Goal: Task Accomplishment & Management: Use online tool/utility

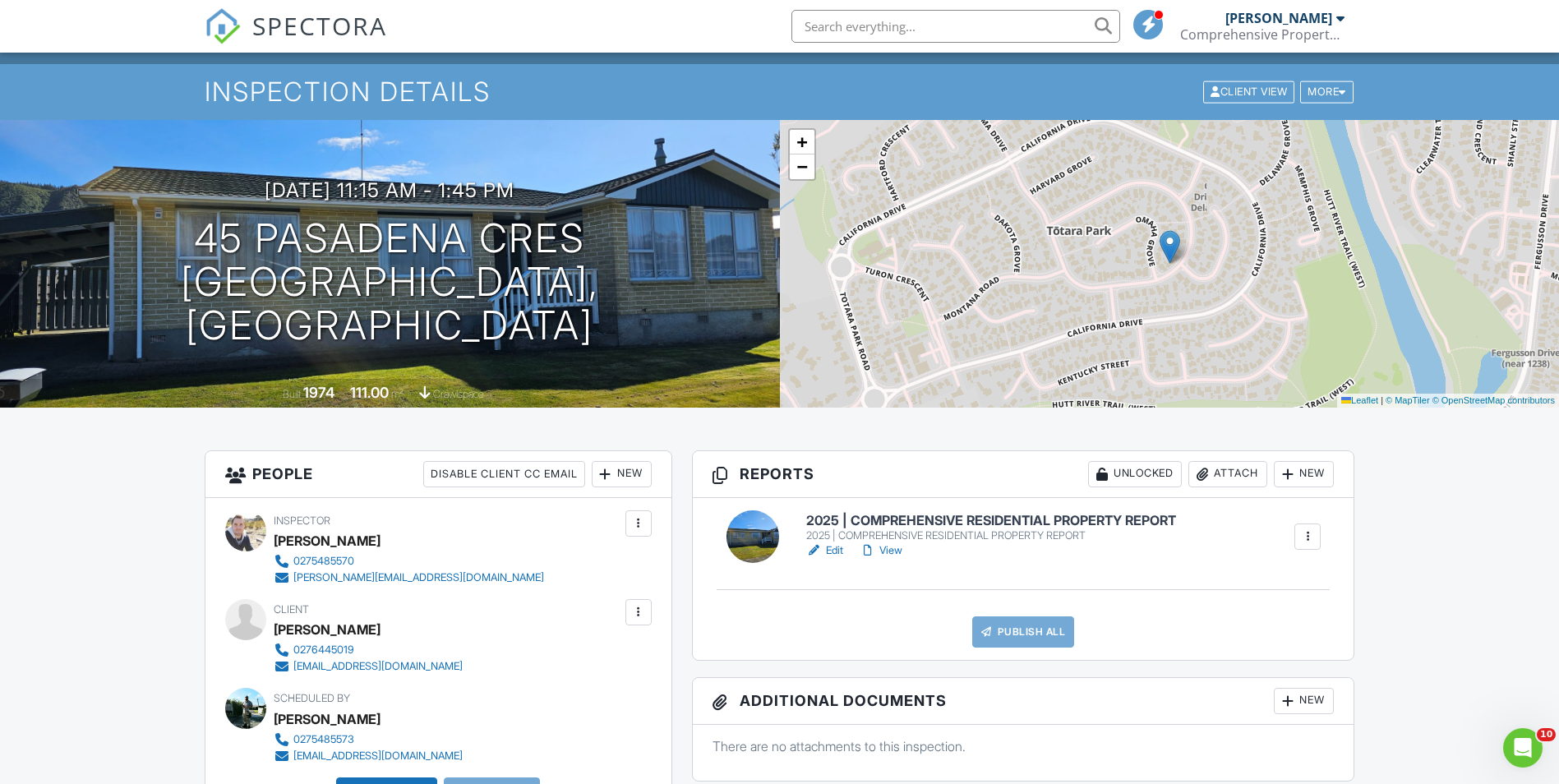
scroll to position [82, 0]
click at [838, 551] on link "Edit" at bounding box center [825, 551] width 37 height 17
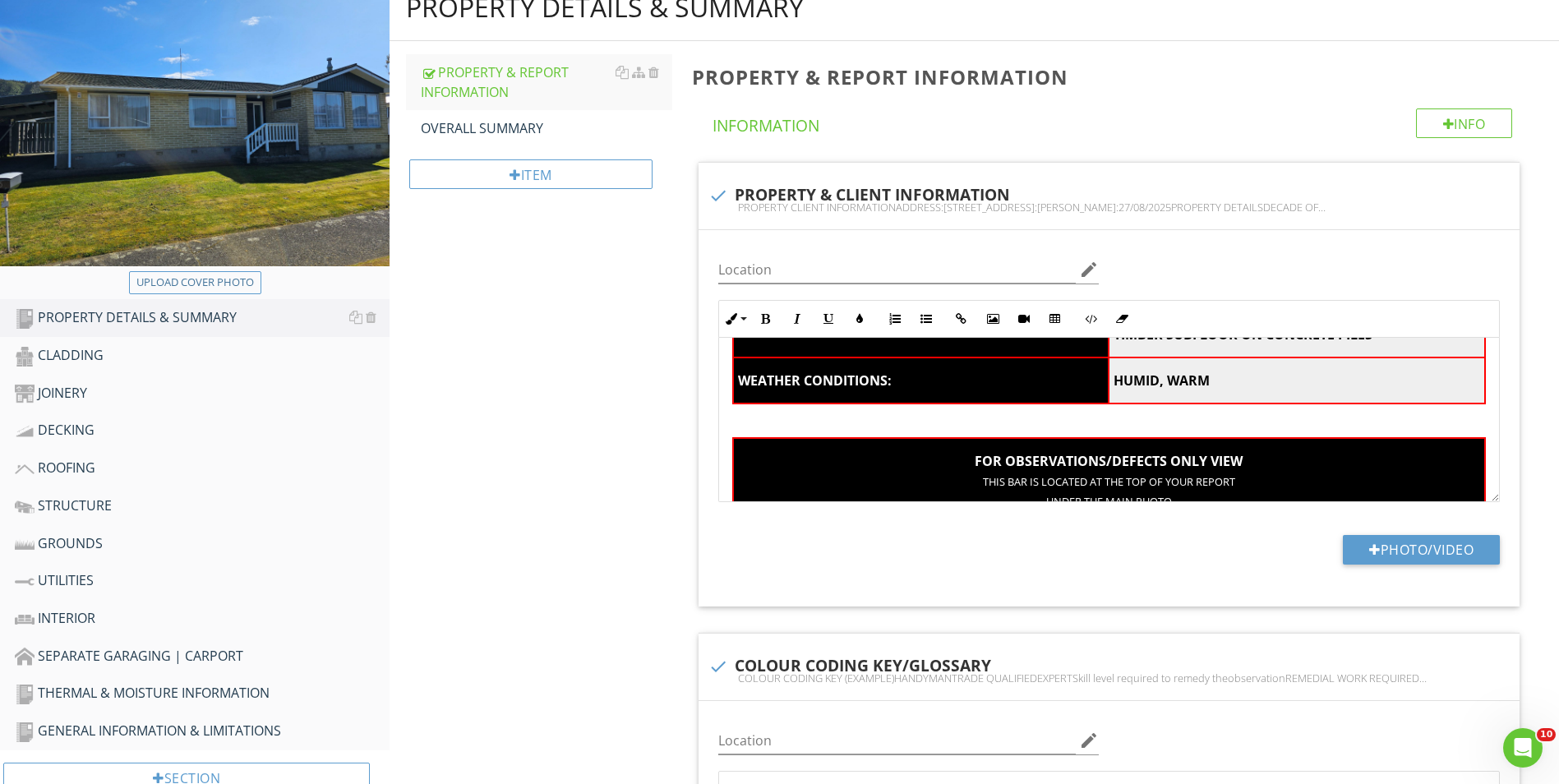
scroll to position [246, 0]
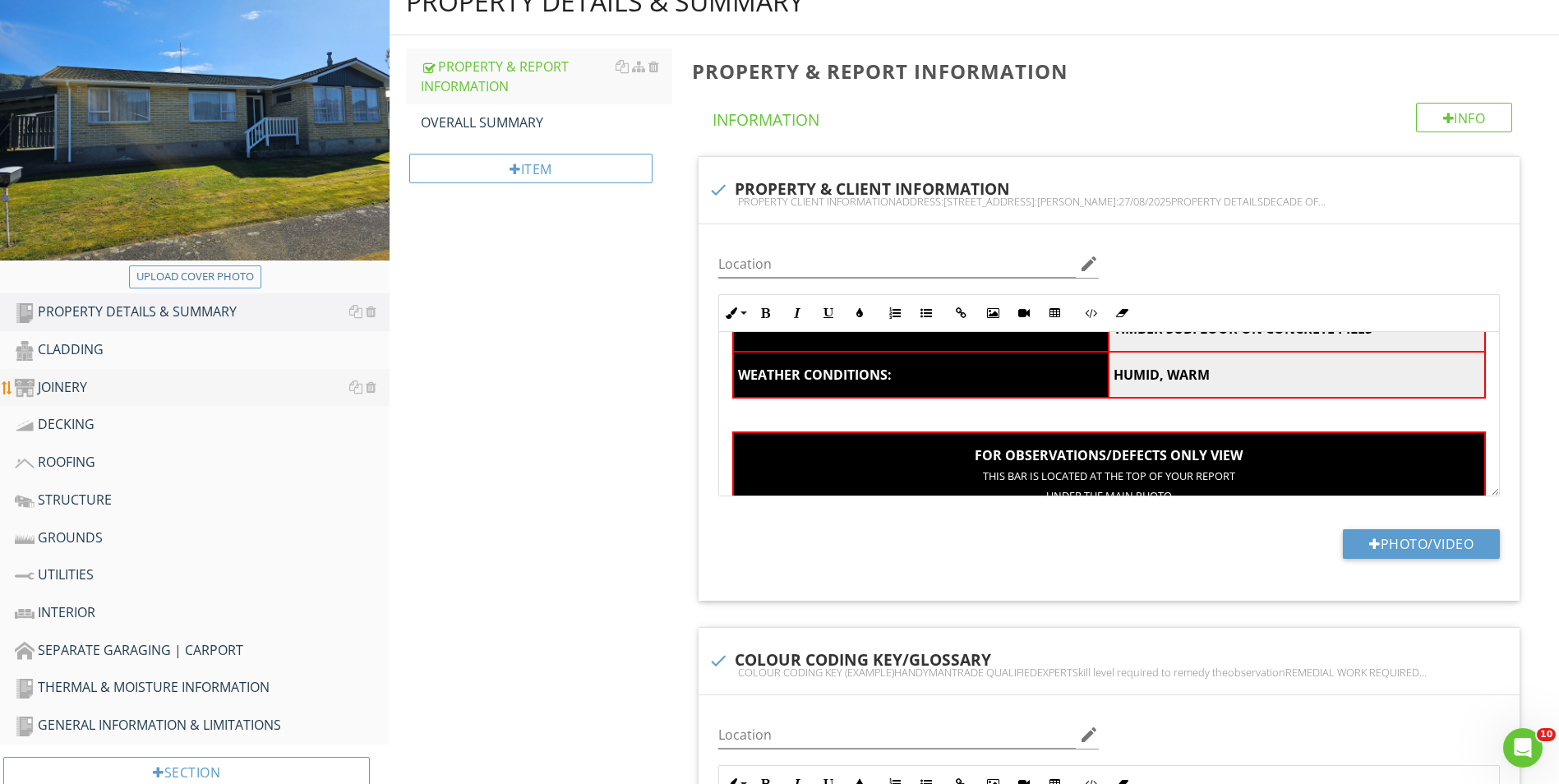
click at [67, 379] on div "JOINERY" at bounding box center [202, 388] width 375 height 22
type textarea "<table style="width: 100%;"><thead><tr><th class="fr-highlighted fr-thick " col…"
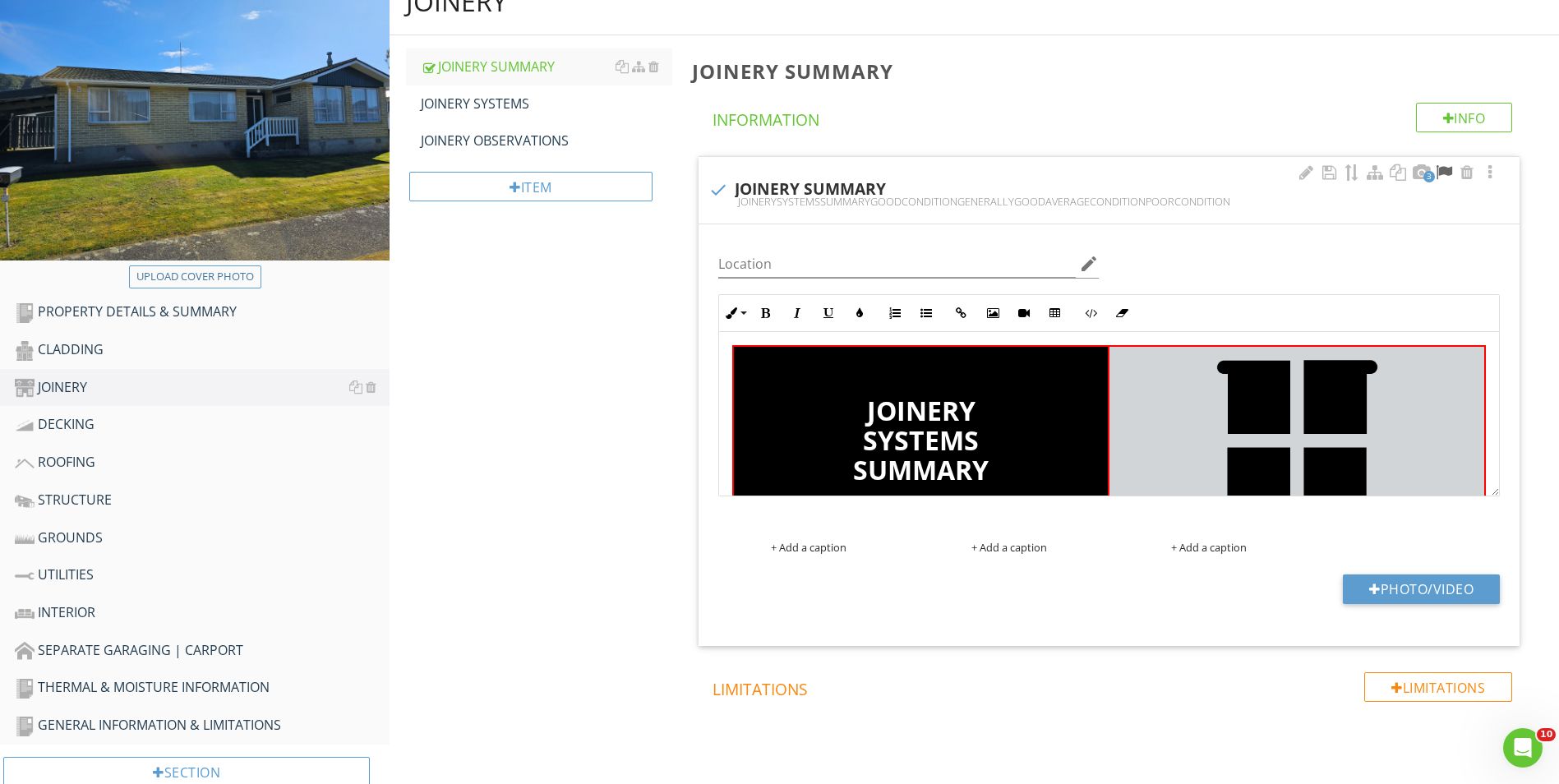
click at [1448, 171] on div at bounding box center [1444, 172] width 20 height 17
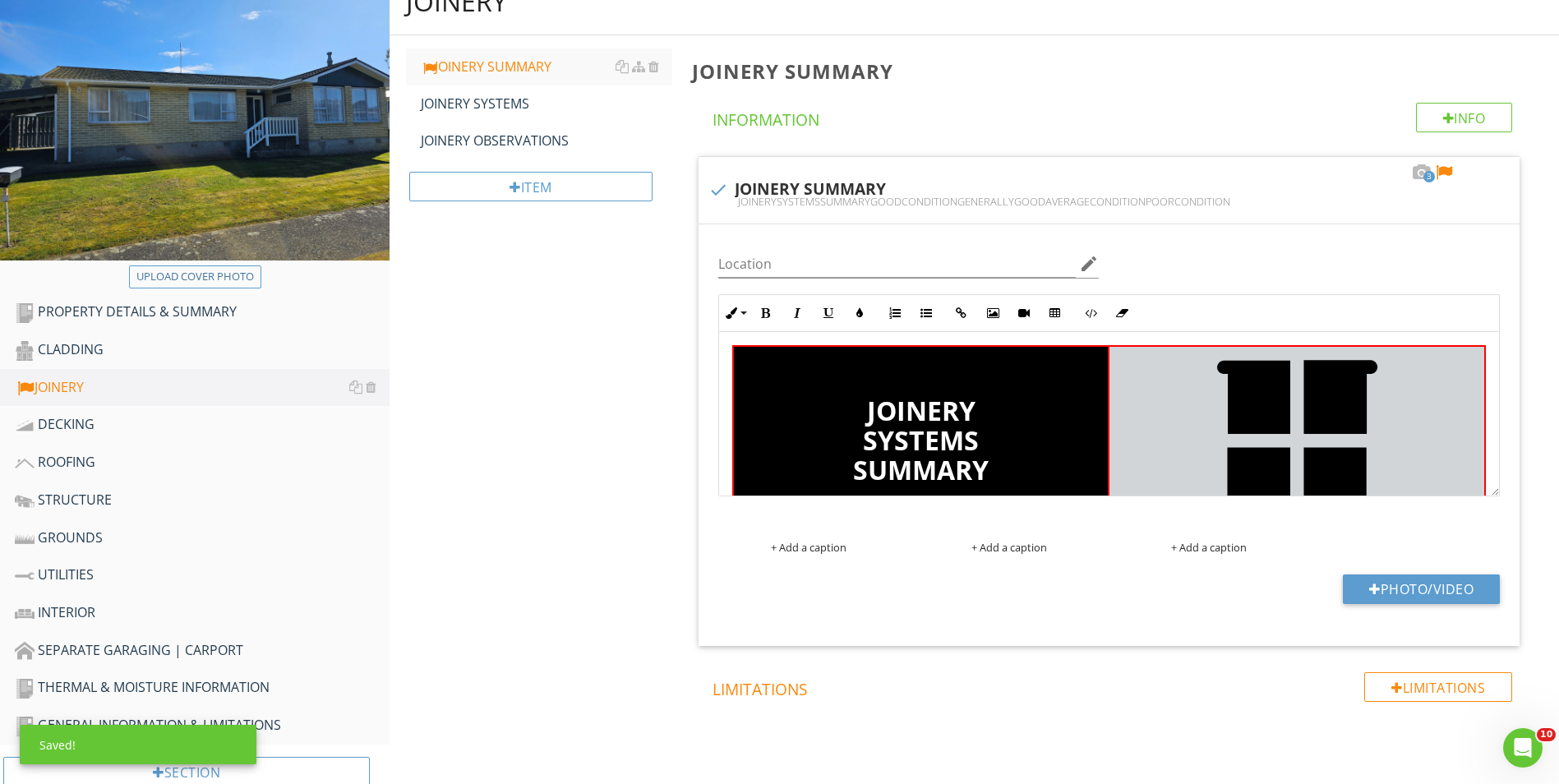
click at [504, 99] on div "JOINERY SYSTEMS" at bounding box center [547, 104] width 251 height 20
type textarea "<table style="width: 100%;"><thead><tr><th class="fr-highlighted fr-thick " sty…"
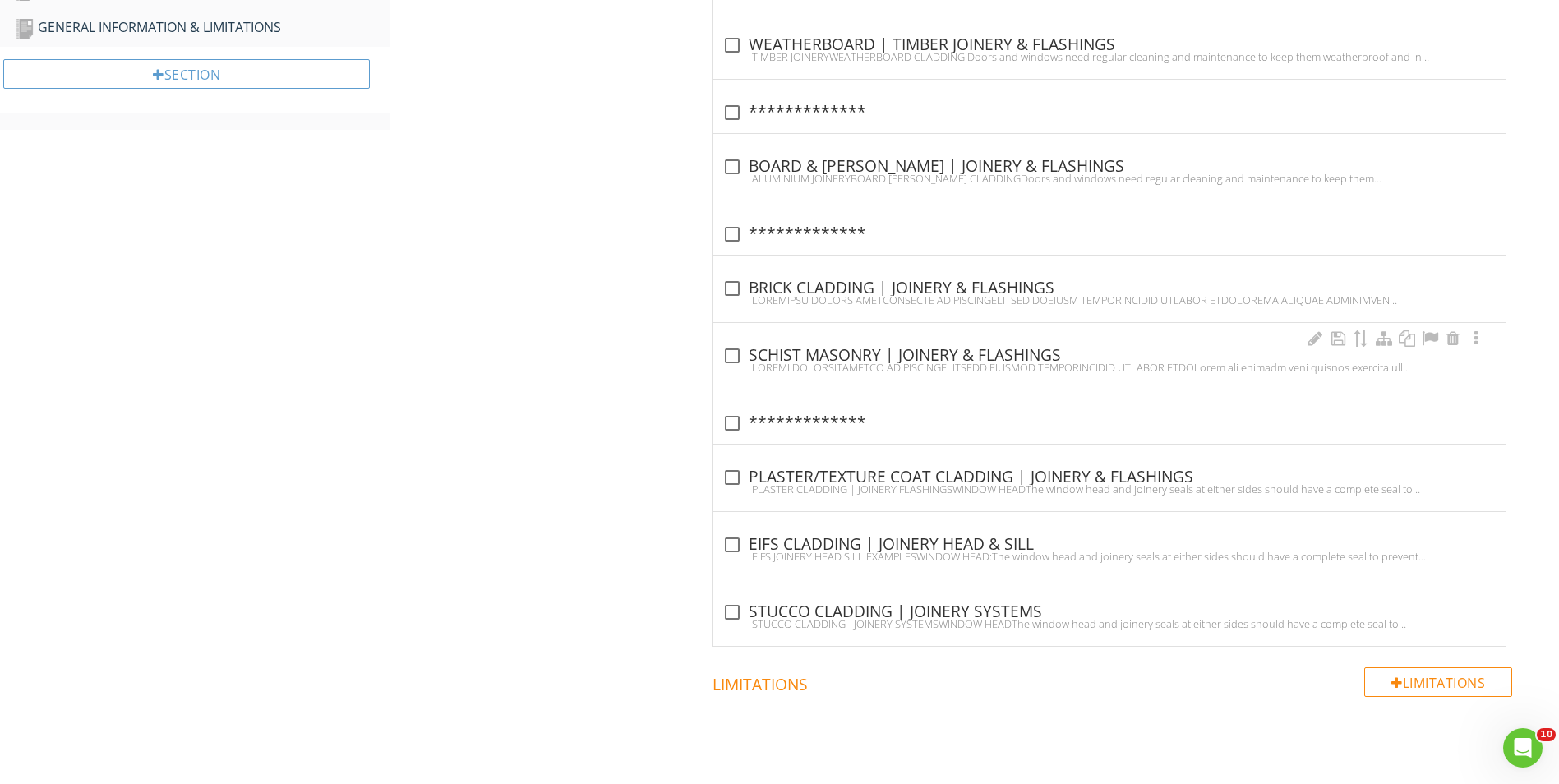
scroll to position [904, 0]
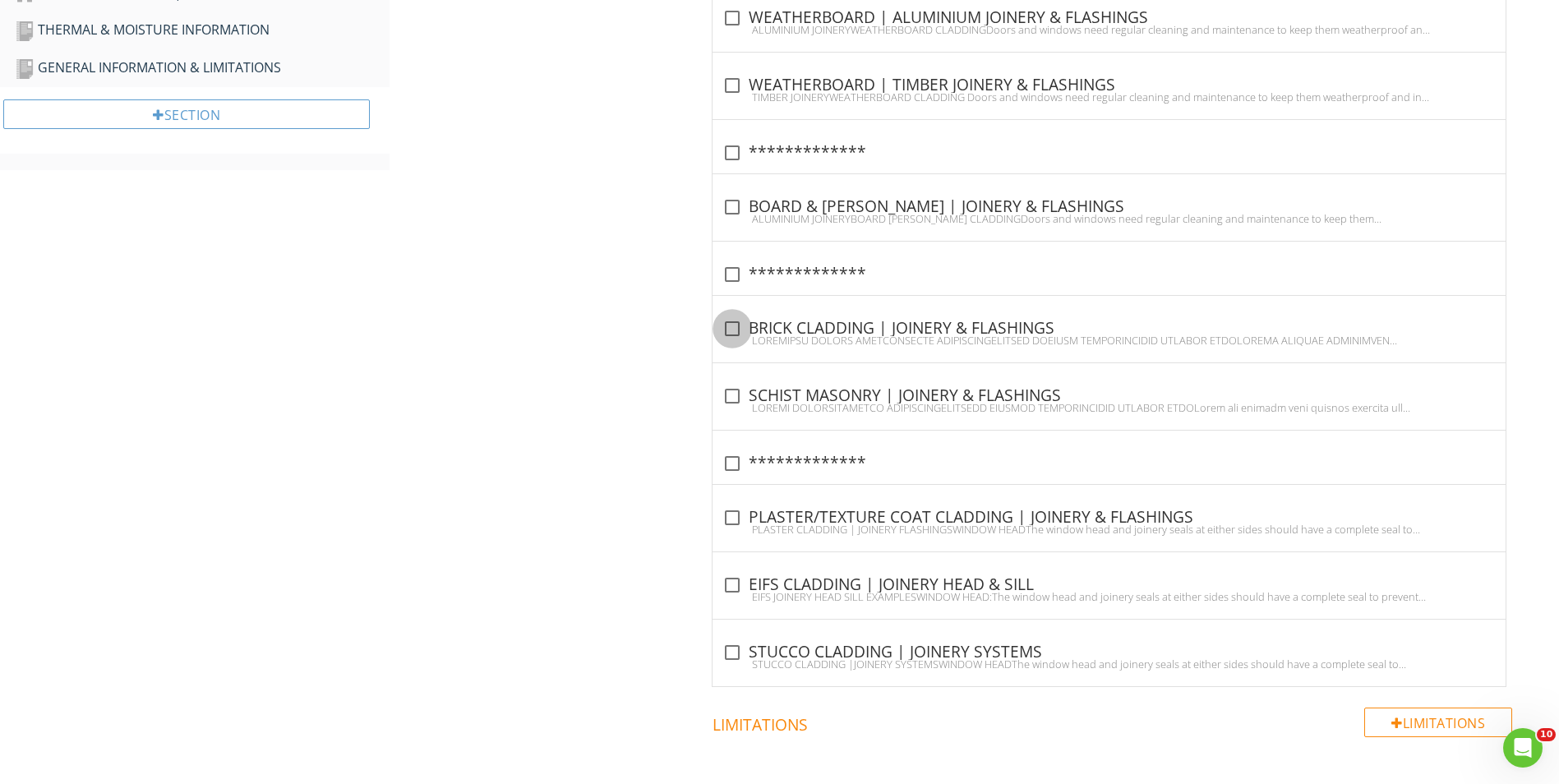
drag, startPoint x: 735, startPoint y: 330, endPoint x: 648, endPoint y: 388, distance: 104.6
click at [735, 330] on div at bounding box center [732, 329] width 28 height 28
checkbox input "true"
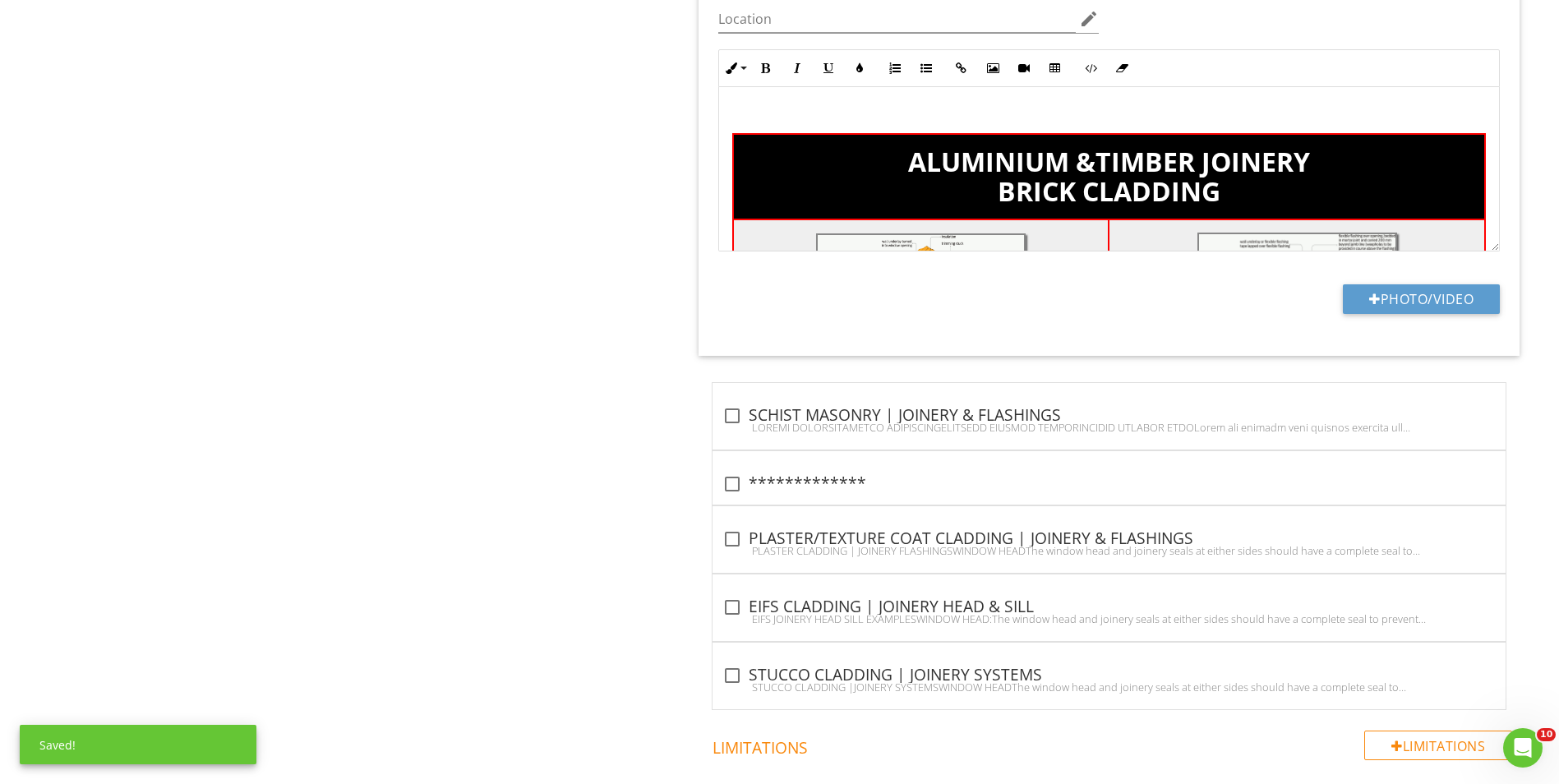
scroll to position [1315, 0]
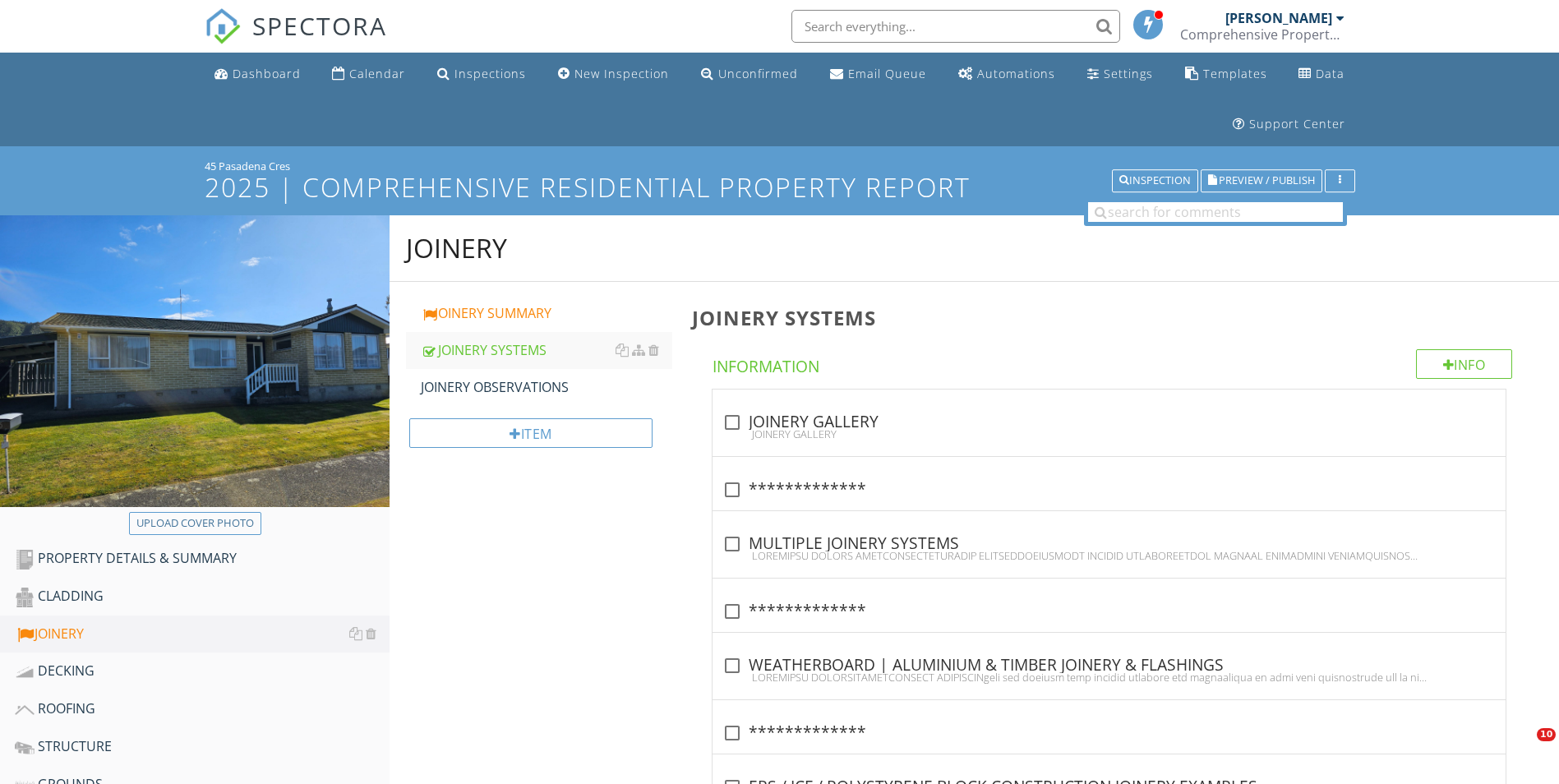
scroll to position [1315, 0]
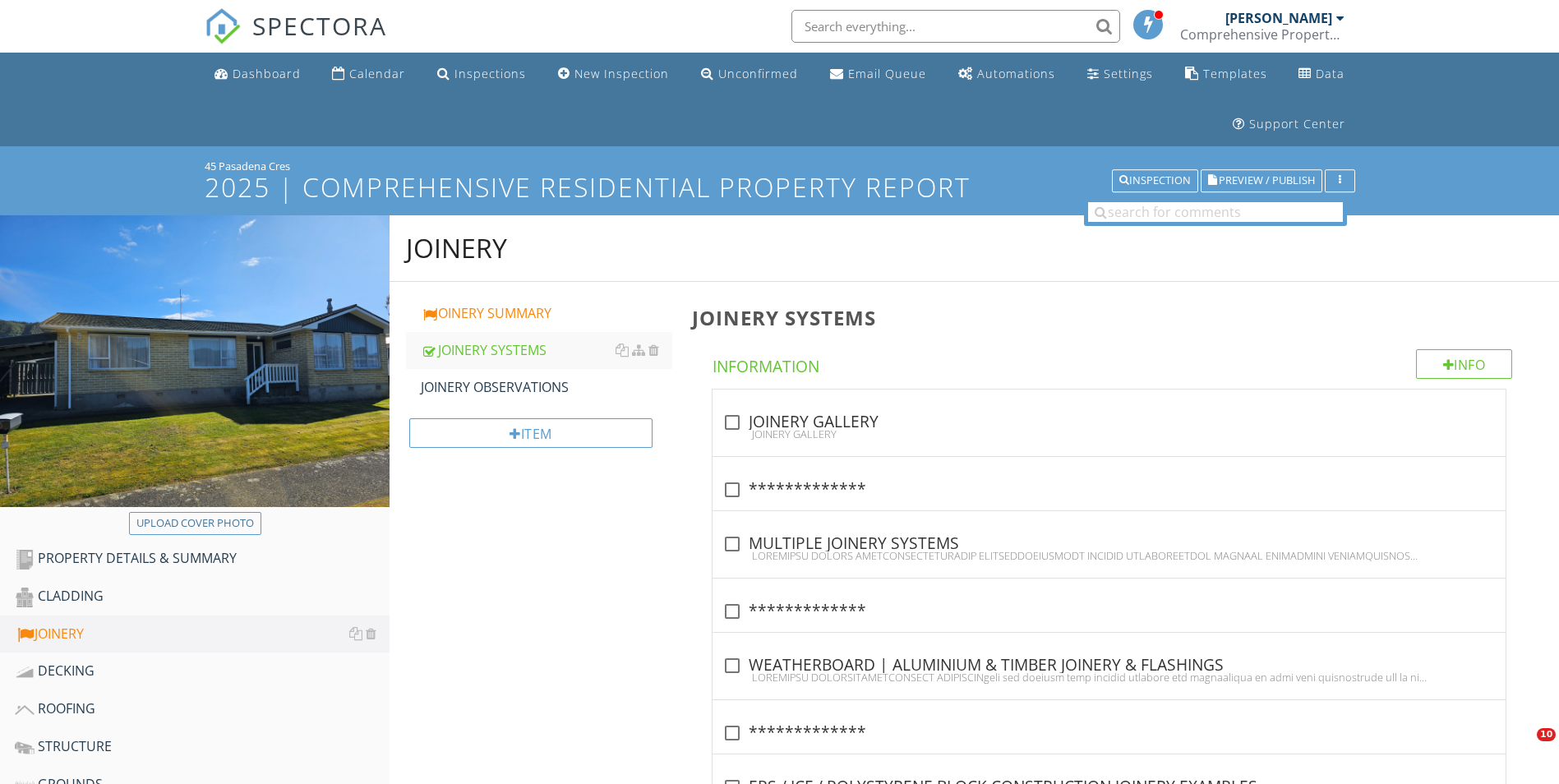
scroll to position [1890, 0]
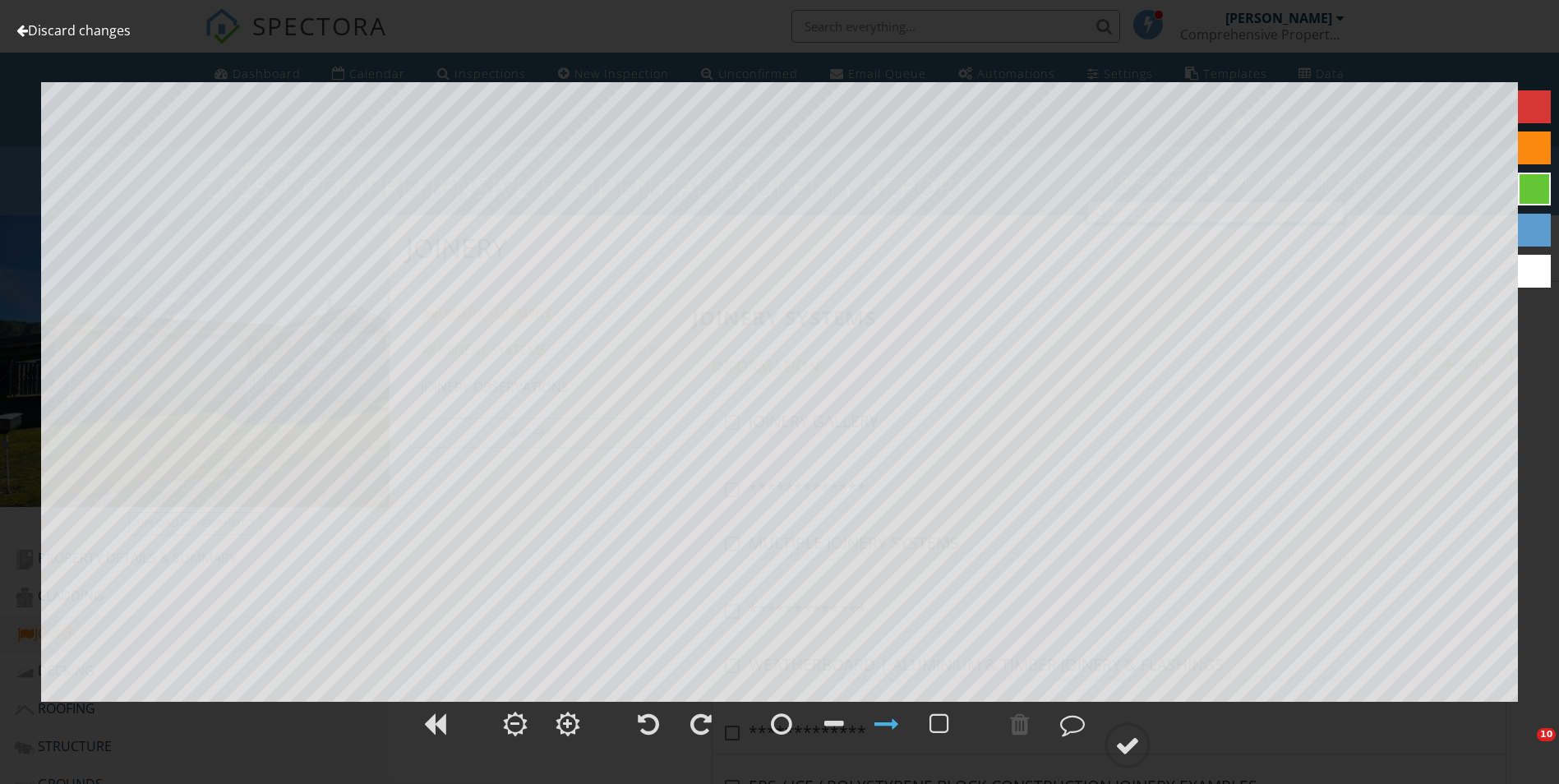
scroll to position [2219, 0]
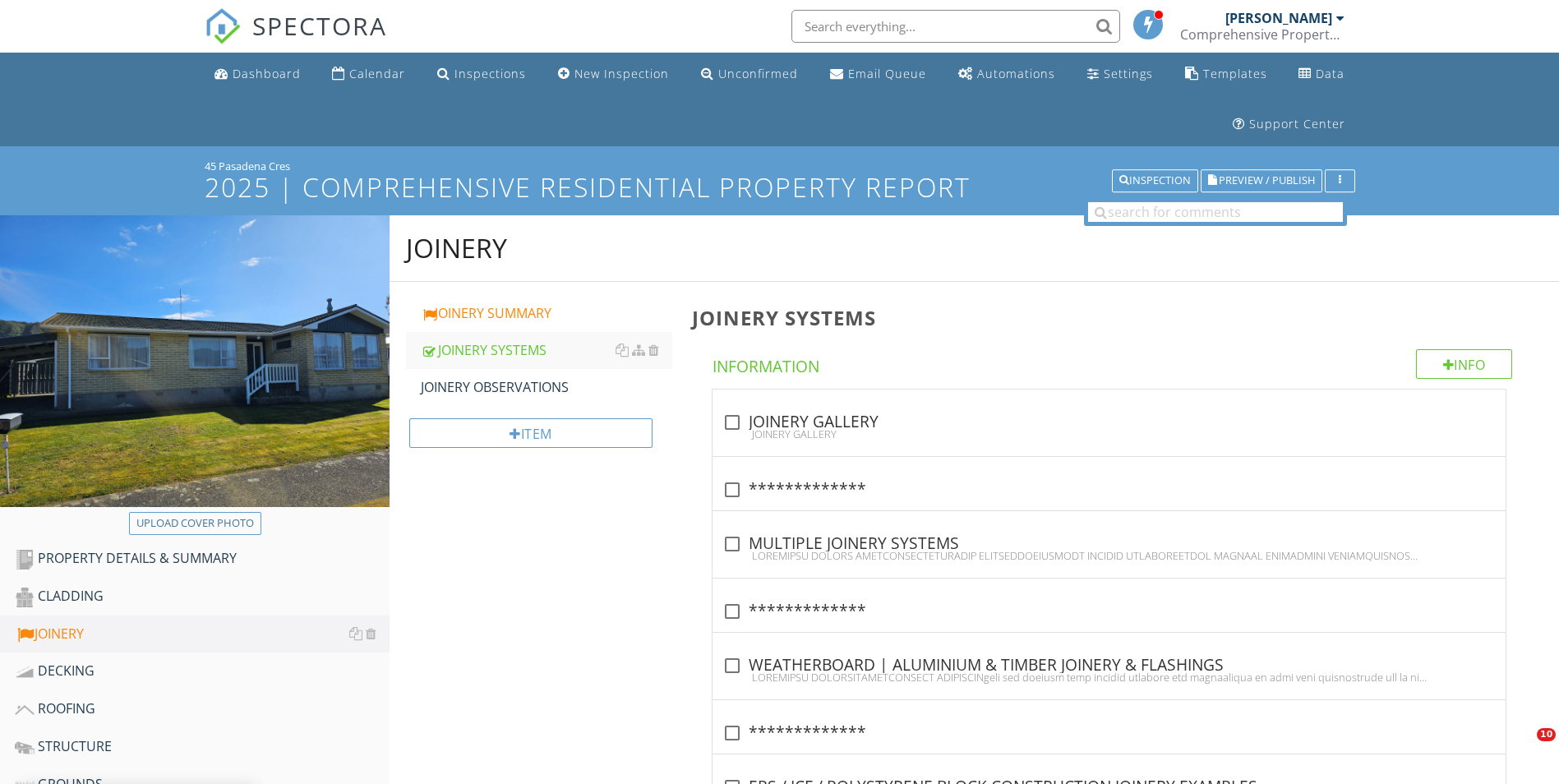
scroll to position [2219, 0]
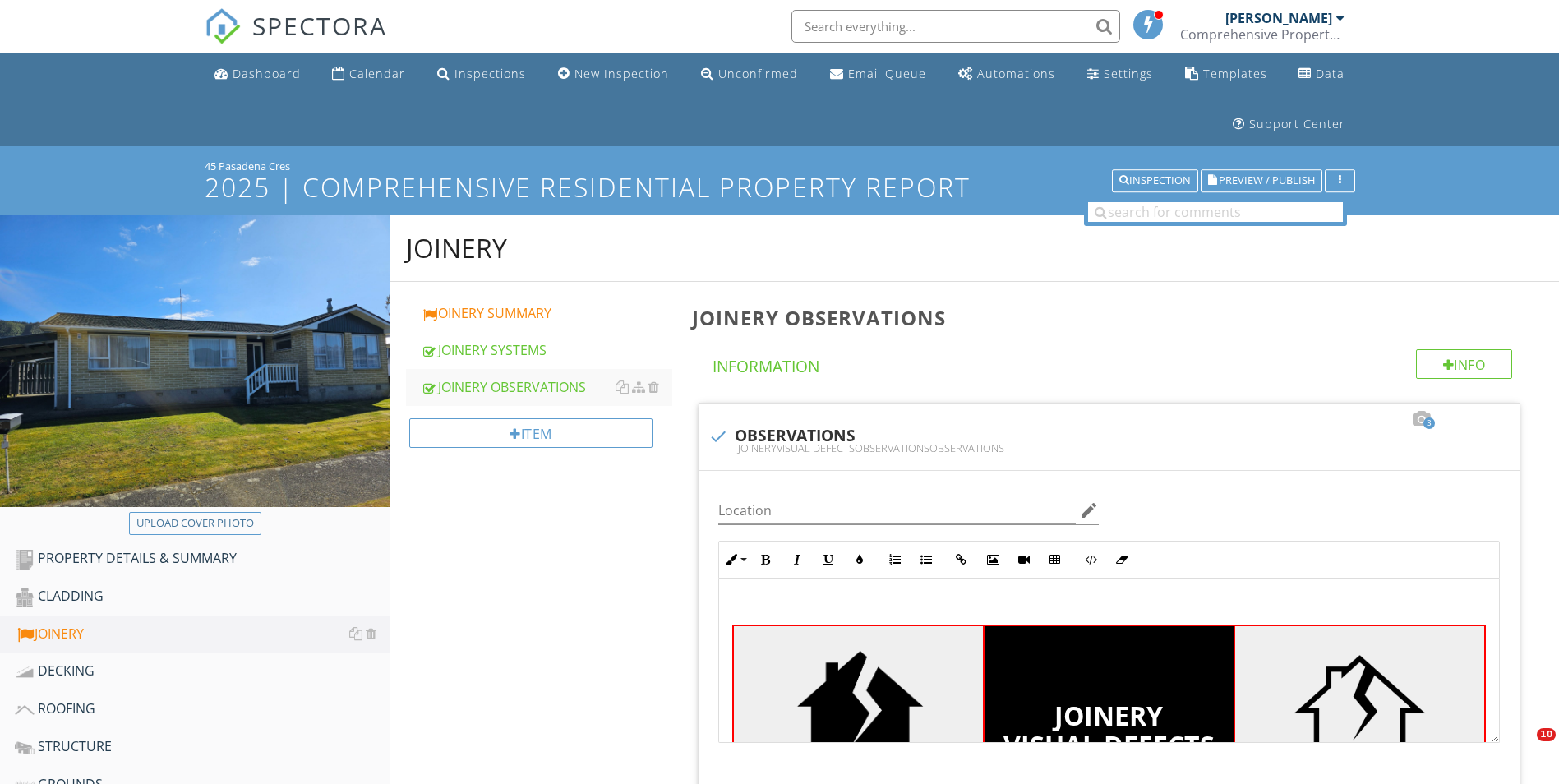
scroll to position [1808, 0]
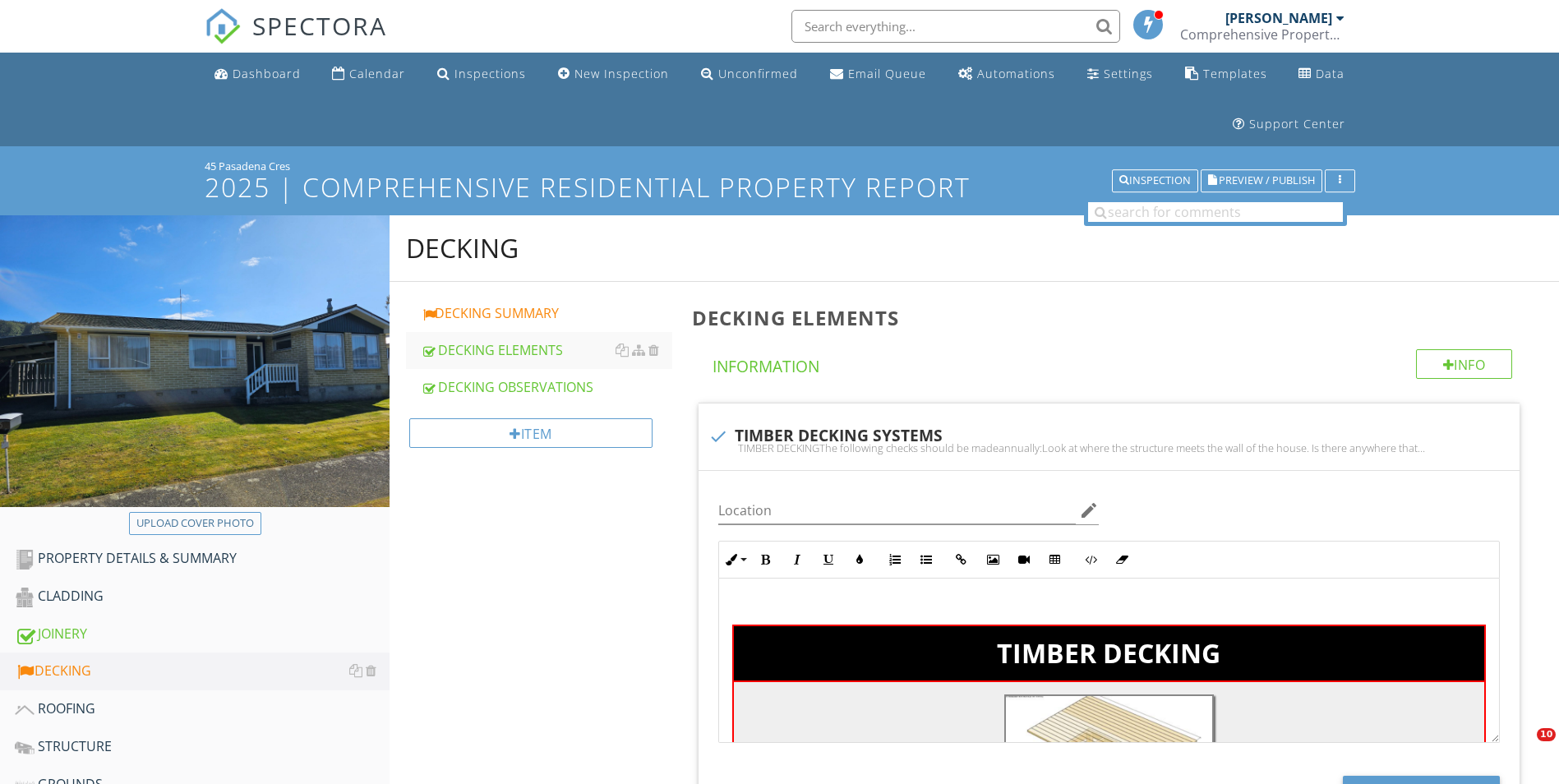
scroll to position [216, 0]
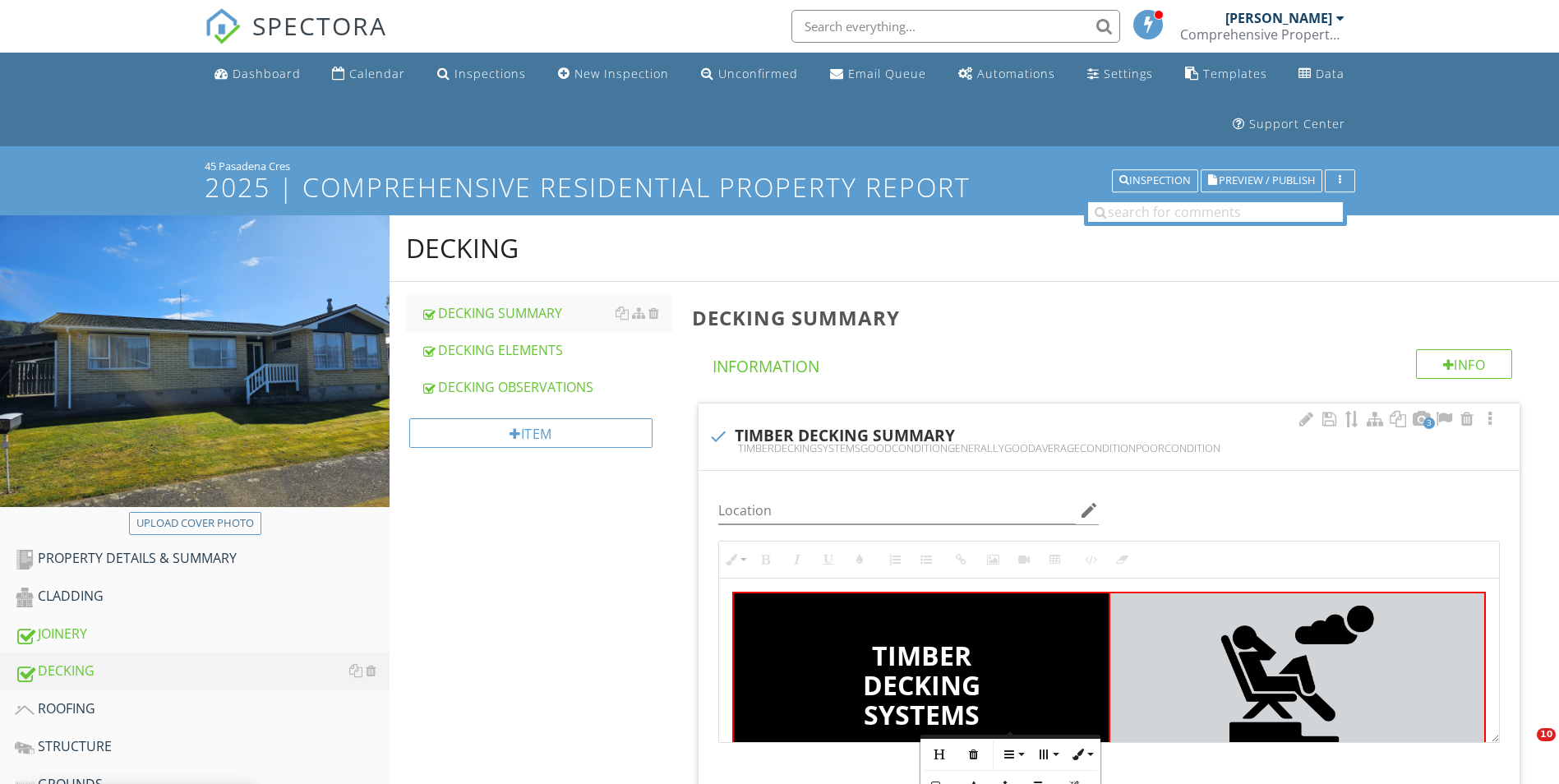
scroll to position [154, 0]
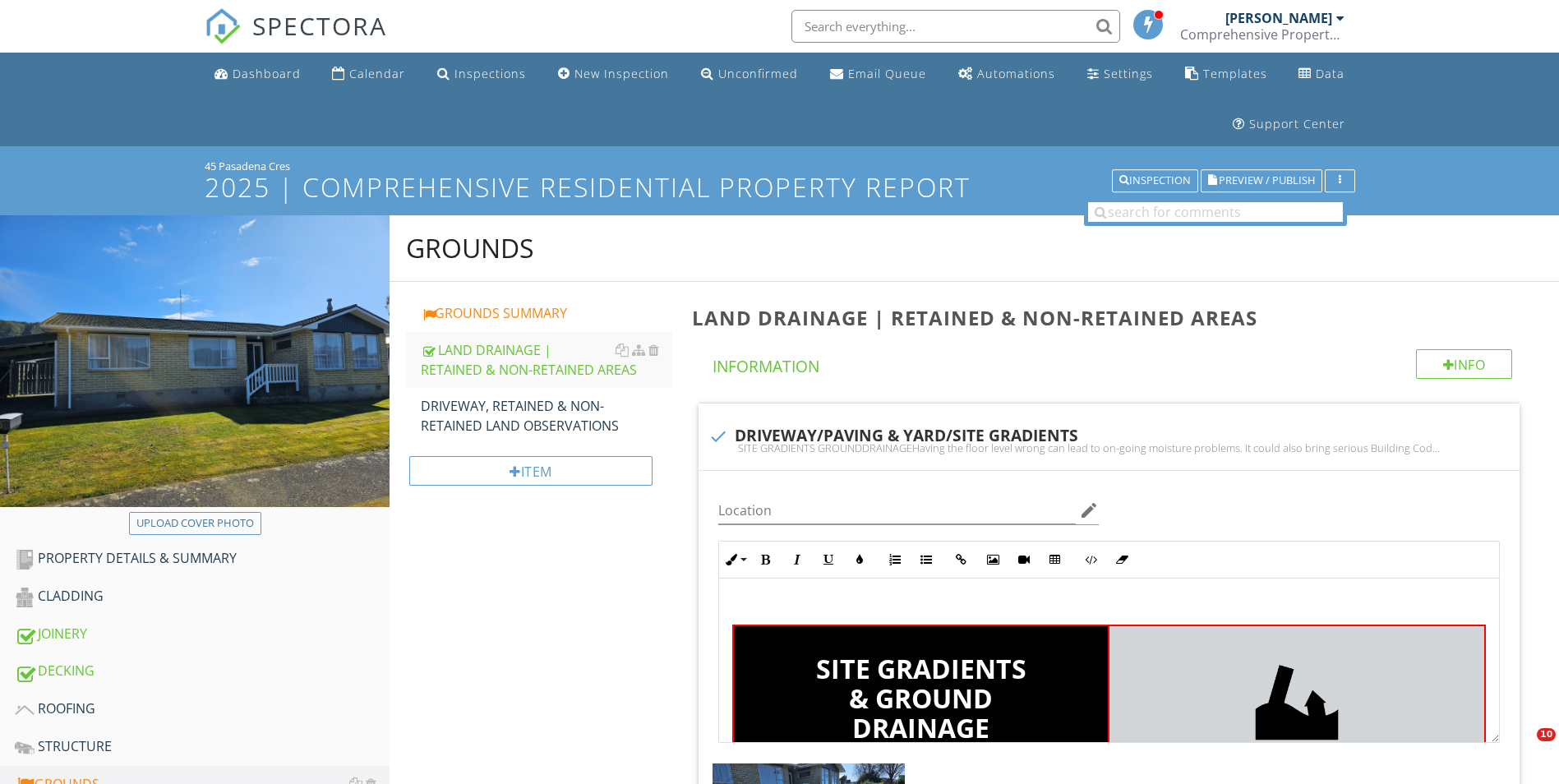
scroll to position [318, 0]
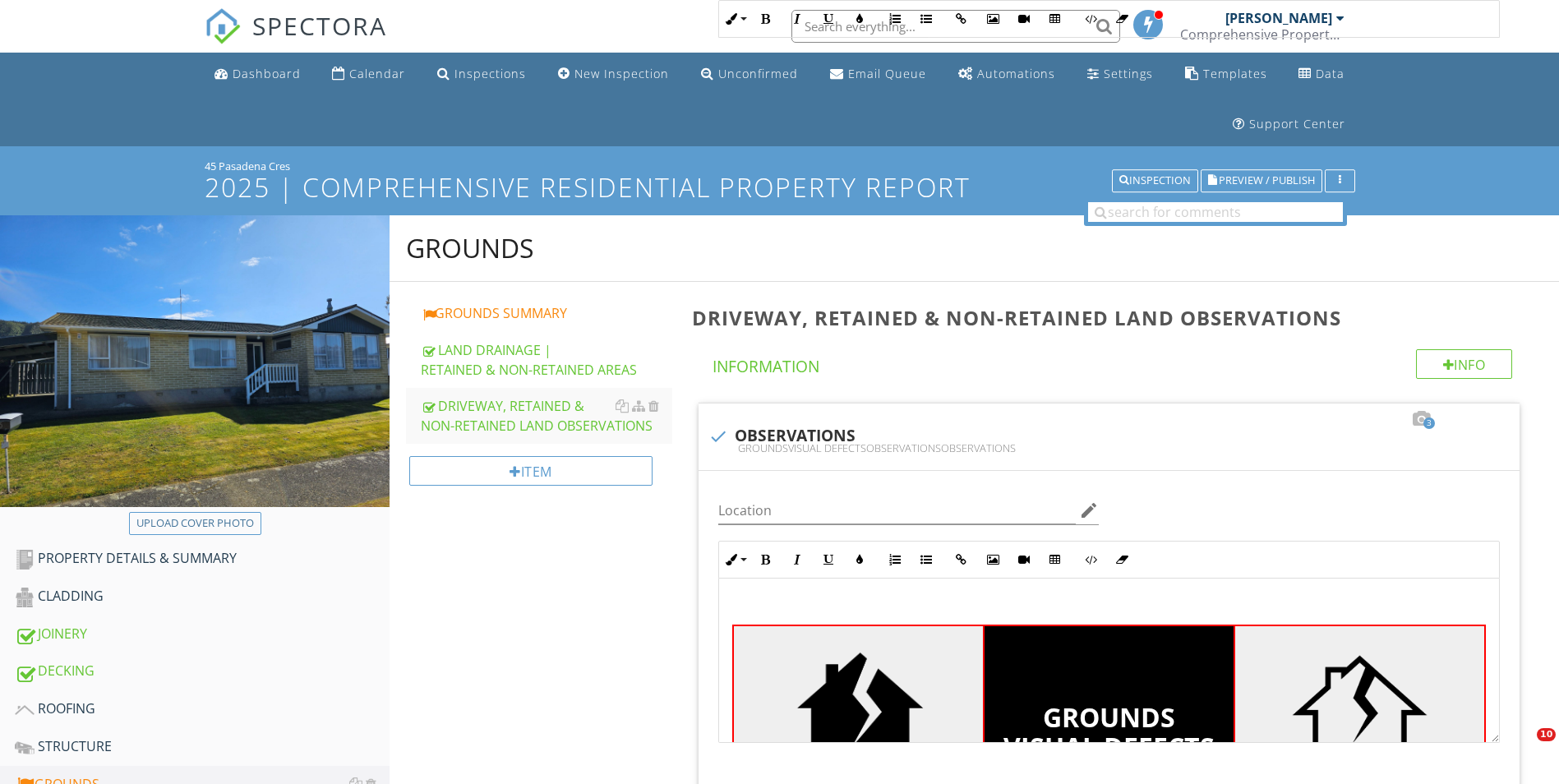
scroll to position [1551, 0]
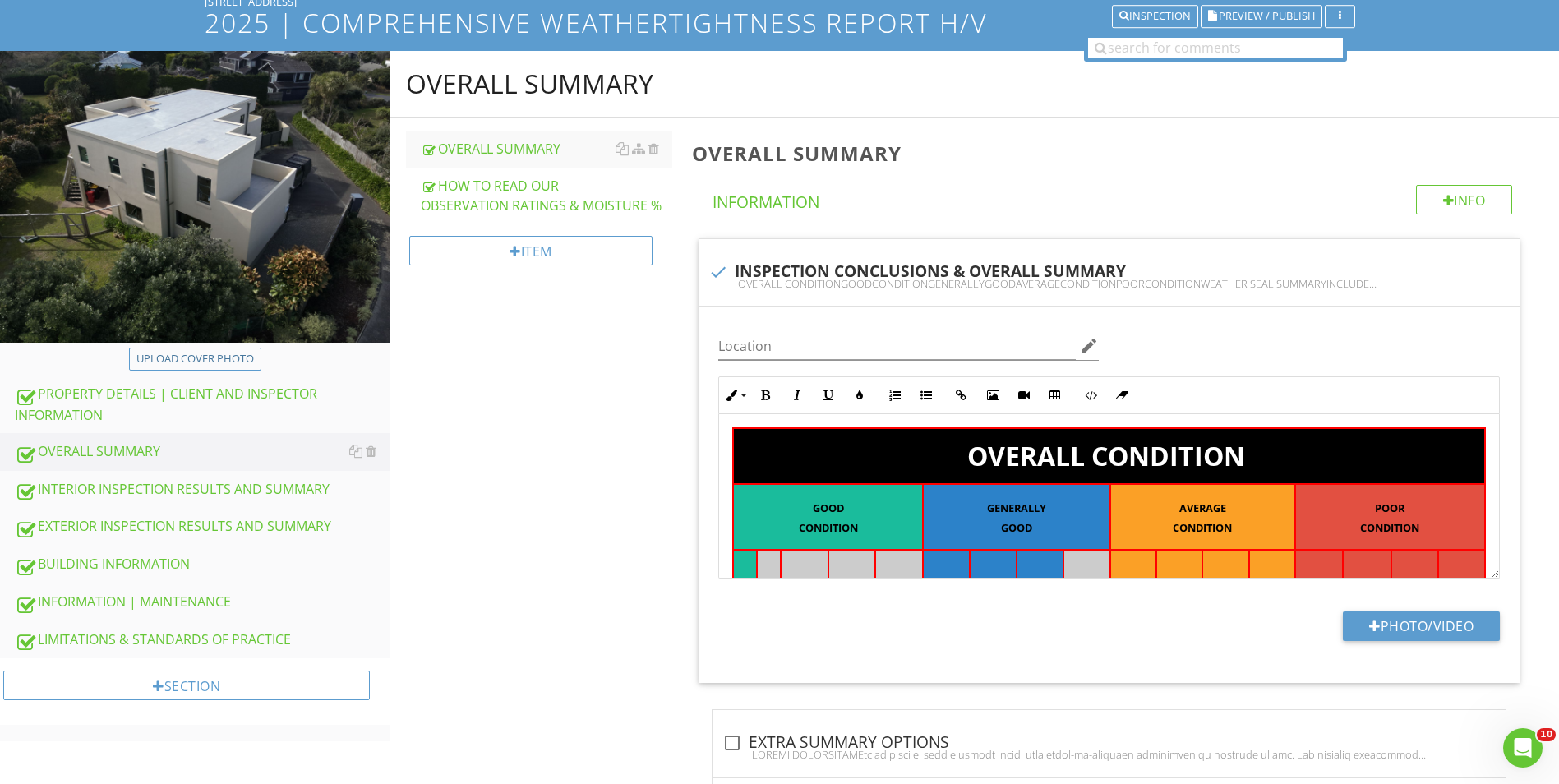
scroll to position [246, 0]
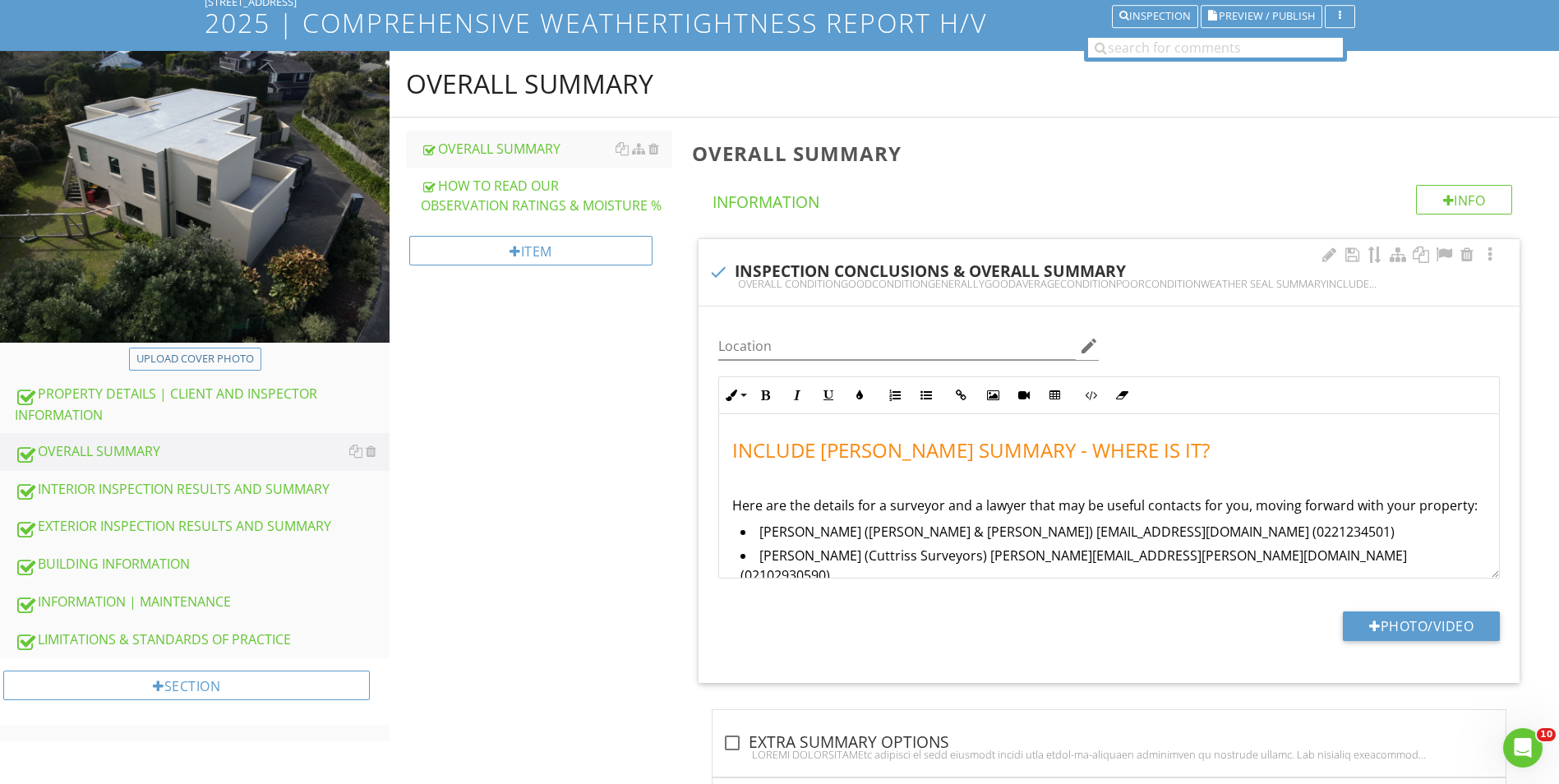
click at [751, 447] on span "INCLUDE TRAVIS SUMMARY - WHERE IS IT?" at bounding box center [971, 449] width 478 height 27
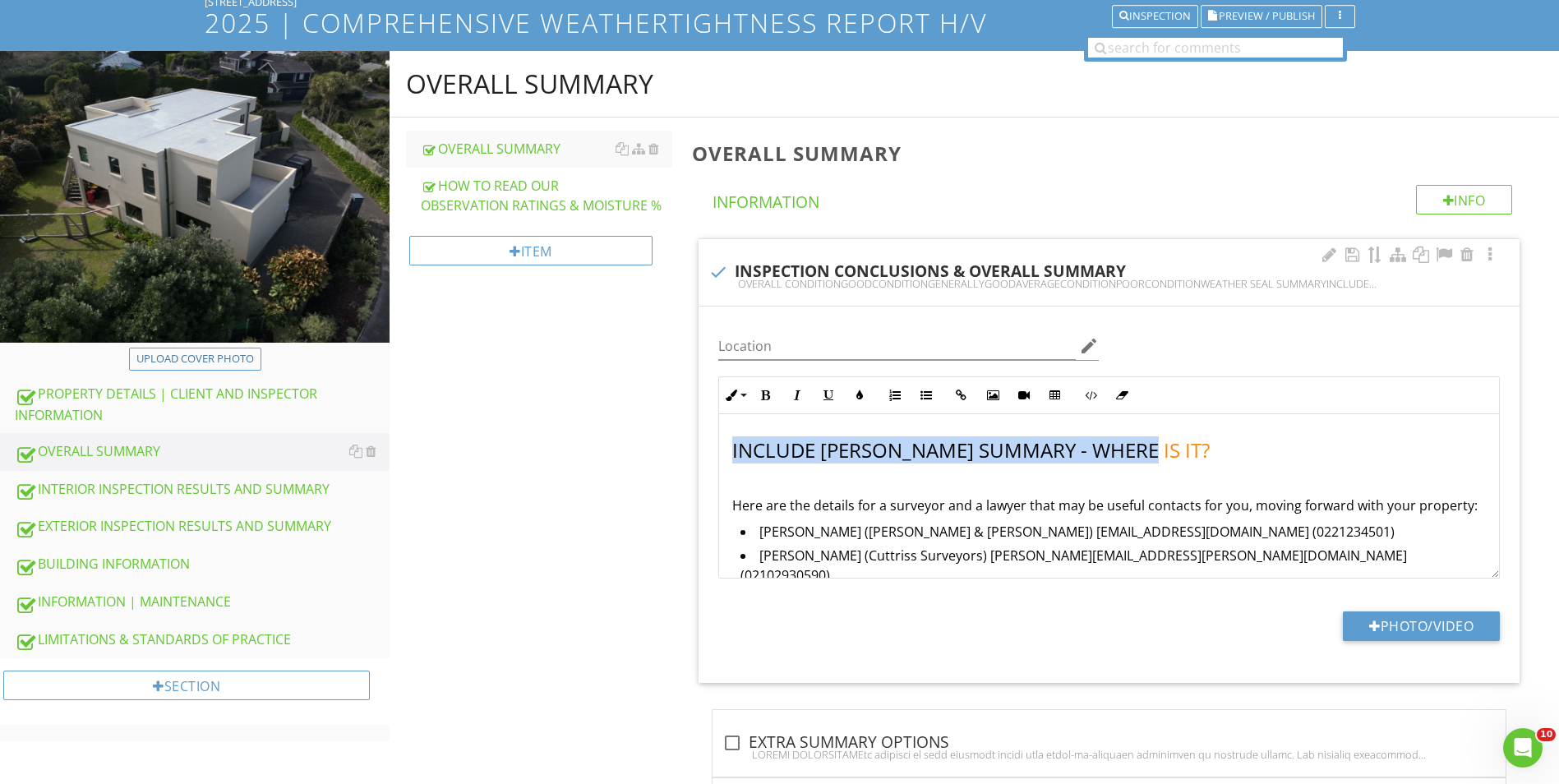
drag, startPoint x: 1167, startPoint y: 445, endPoint x: 704, endPoint y: 450, distance: 463.0
click at [704, 450] on div "Location edit Inline Style XLarge Large Normal Small Light Small/Light Bold Ita…" at bounding box center [1109, 494] width 821 height 376
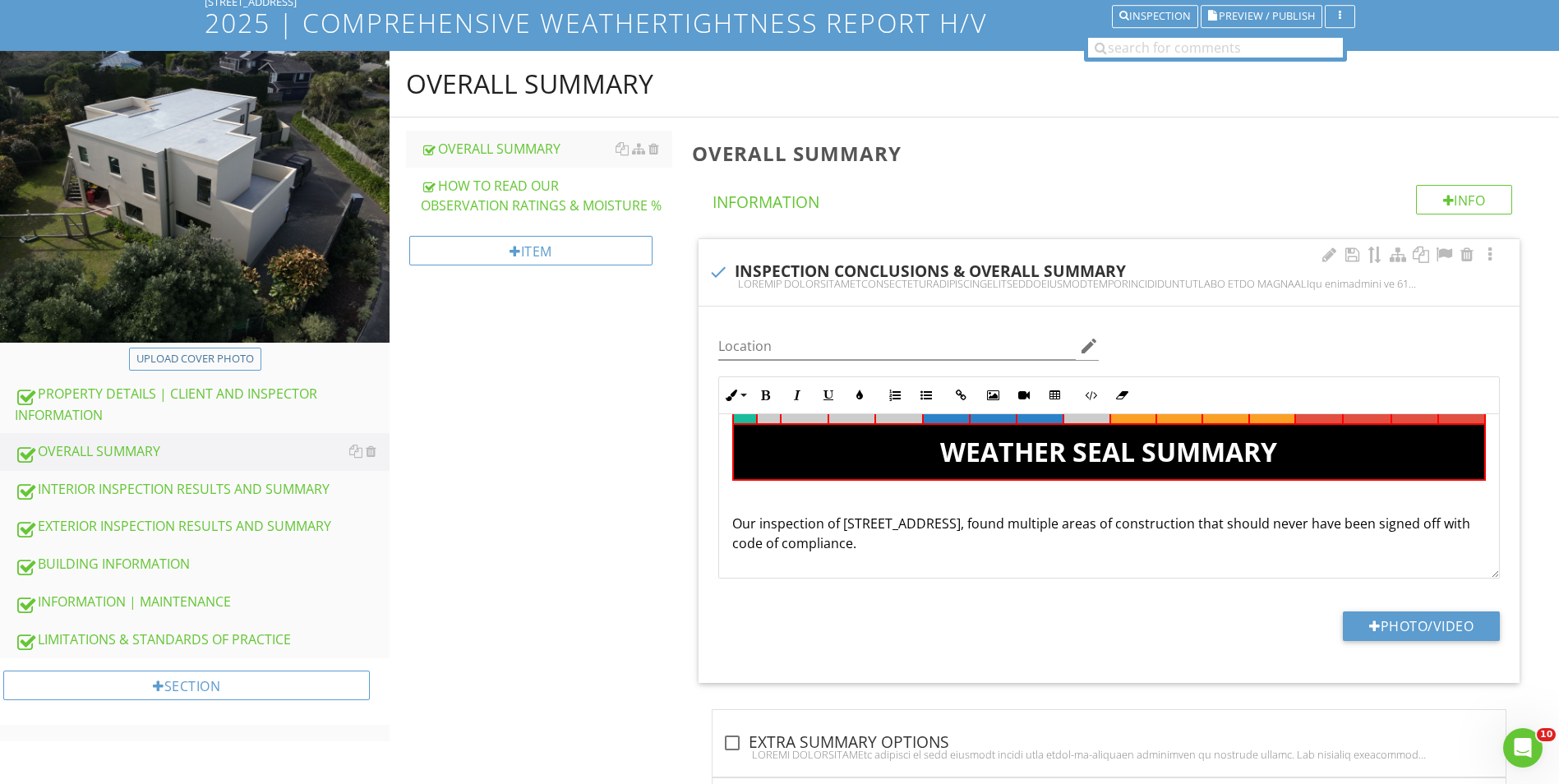
scroll to position [194, 0]
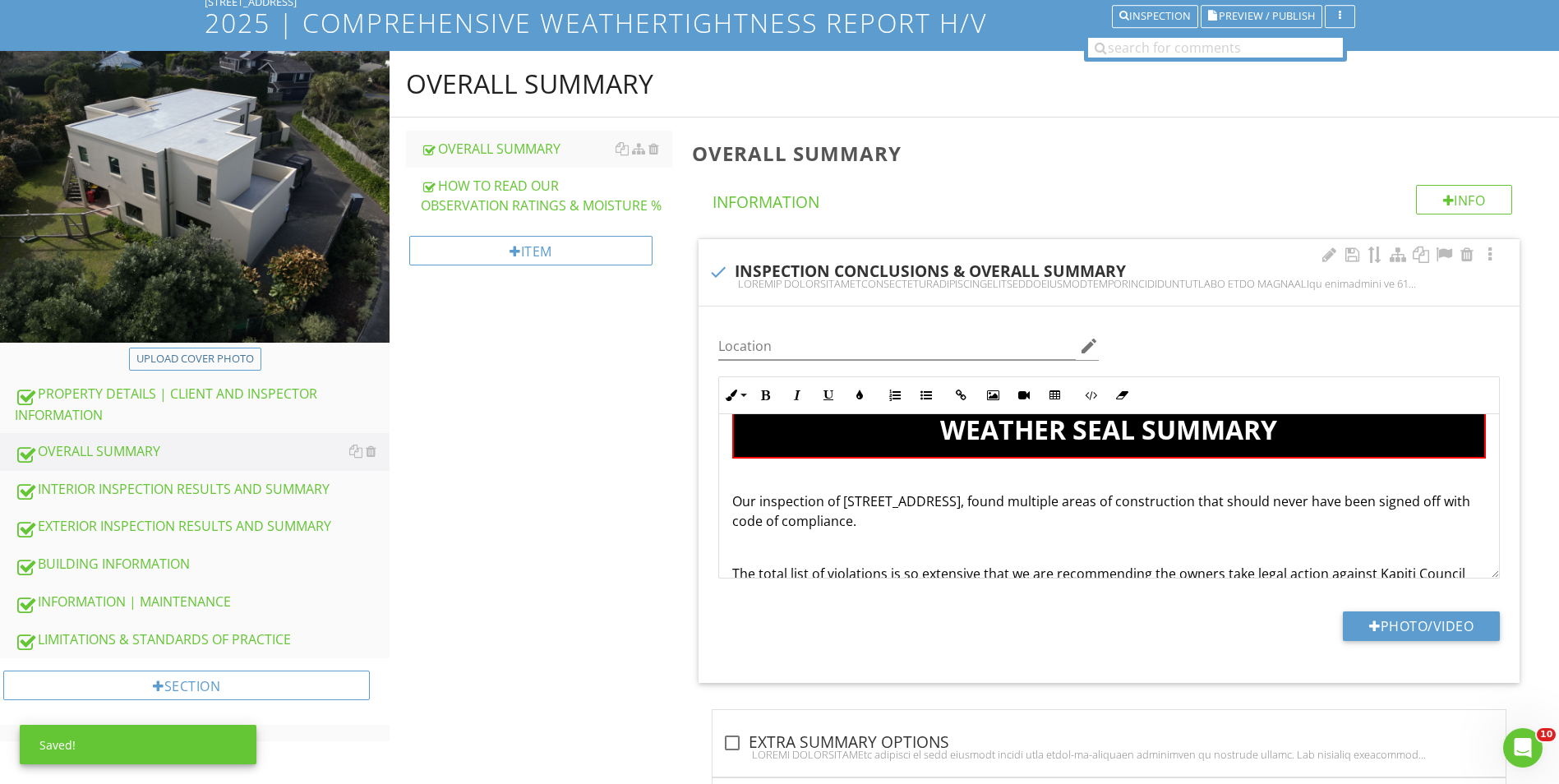
click at [798, 478] on p at bounding box center [1110, 475] width 754 height 20
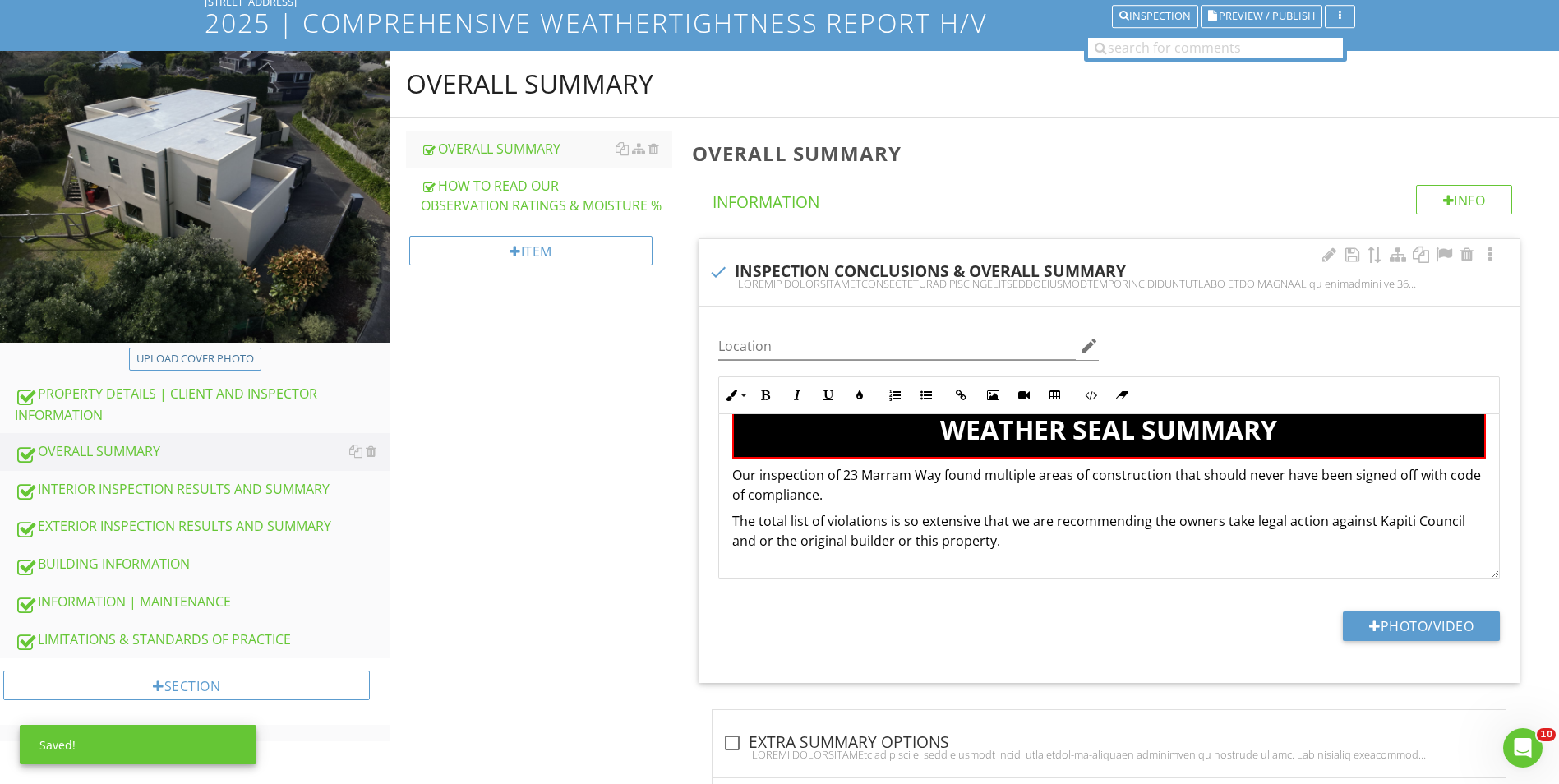
click at [1092, 538] on p "The total list of violations is so extensive that we are recommending the owner…" at bounding box center [1110, 530] width 754 height 39
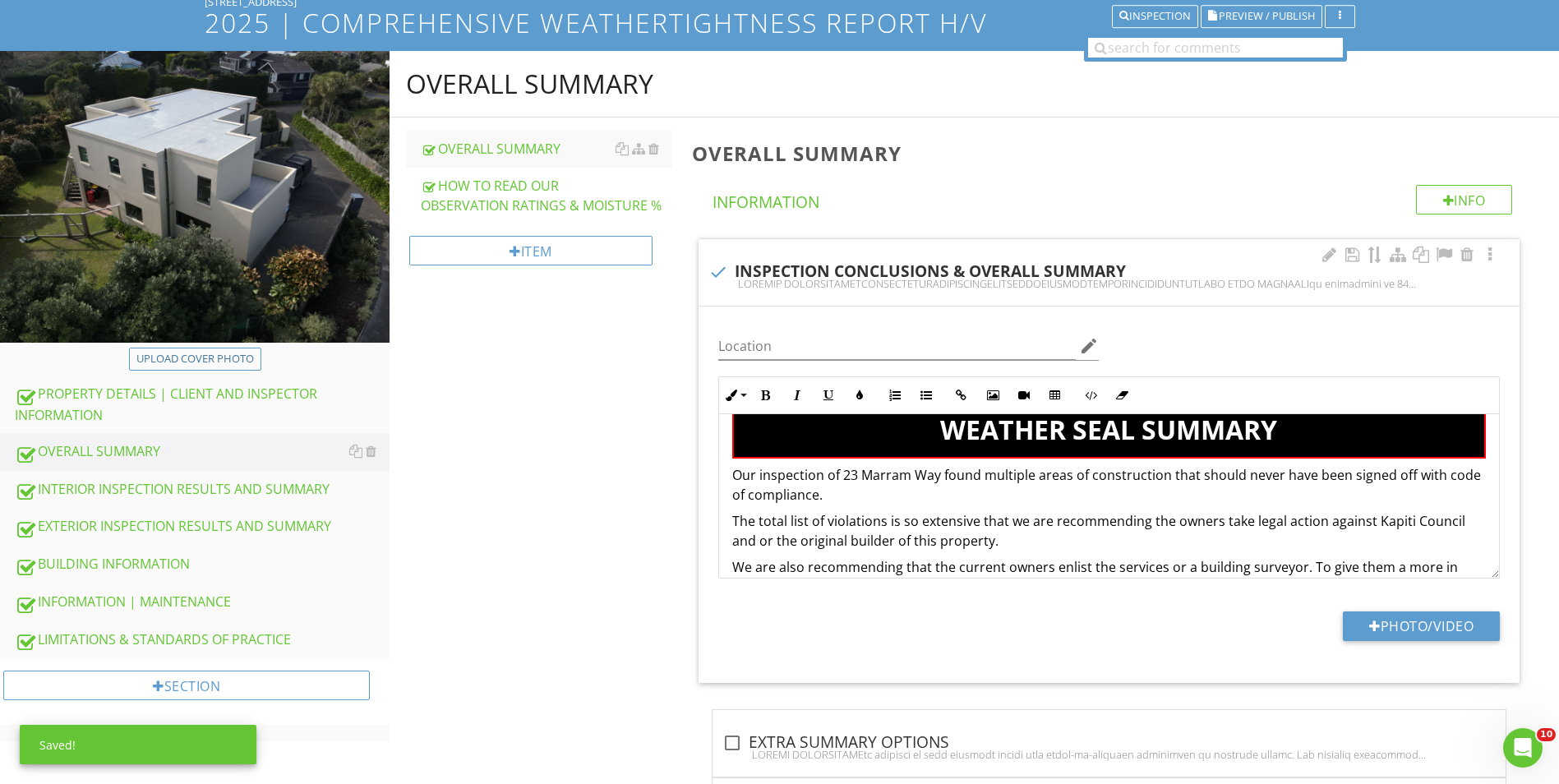
scroll to position [276, 0]
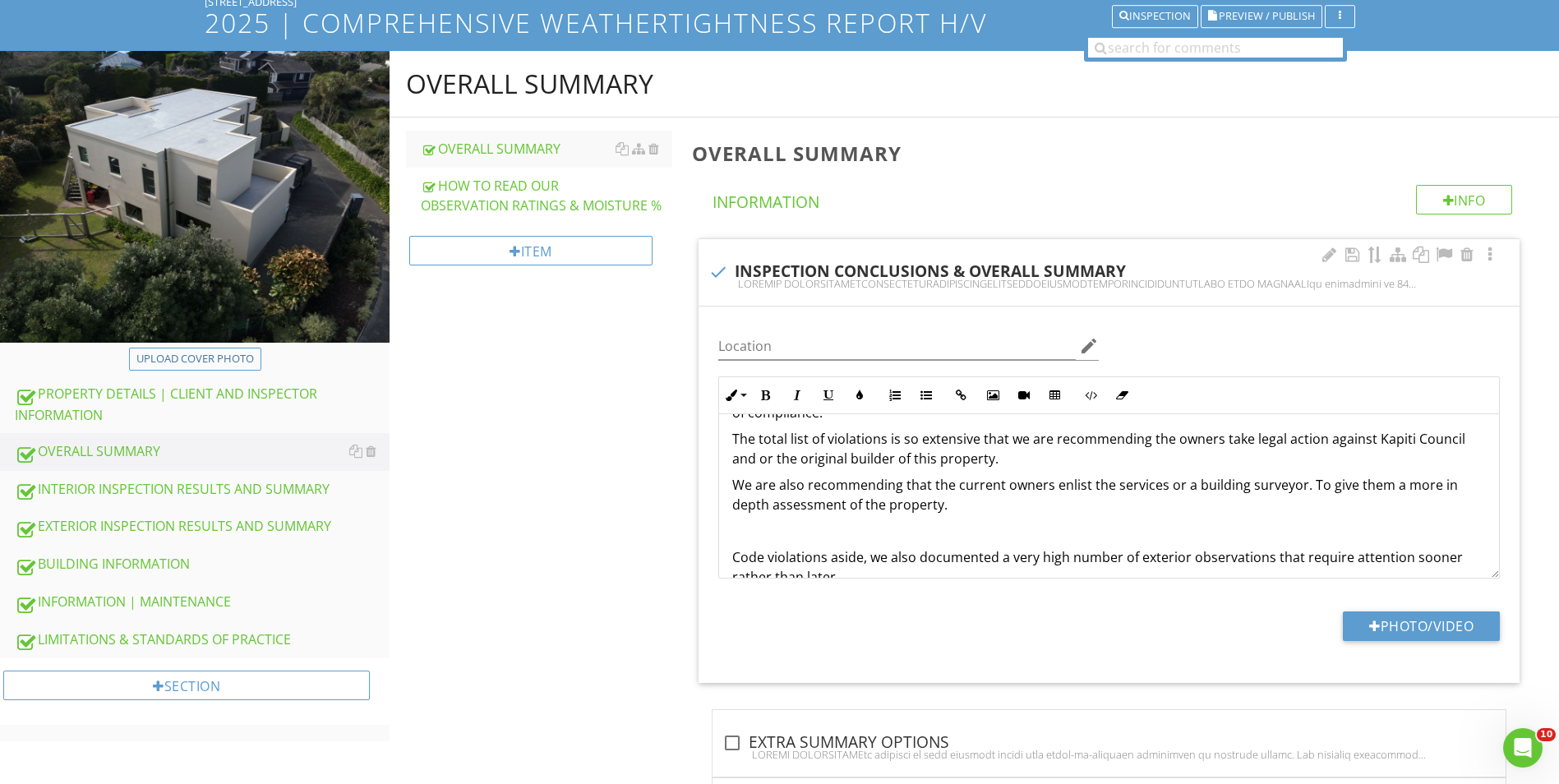
click at [1214, 485] on p "We are also recommending that the current owners enlist the services or a build…" at bounding box center [1110, 494] width 754 height 39
click at [1320, 484] on p "We are also recommending that the current owners enlist the services or a build…" at bounding box center [1110, 494] width 754 height 39
click at [1308, 486] on p "We are also recommending that the current owners enlist the services or a build…" at bounding box center [1110, 494] width 754 height 39
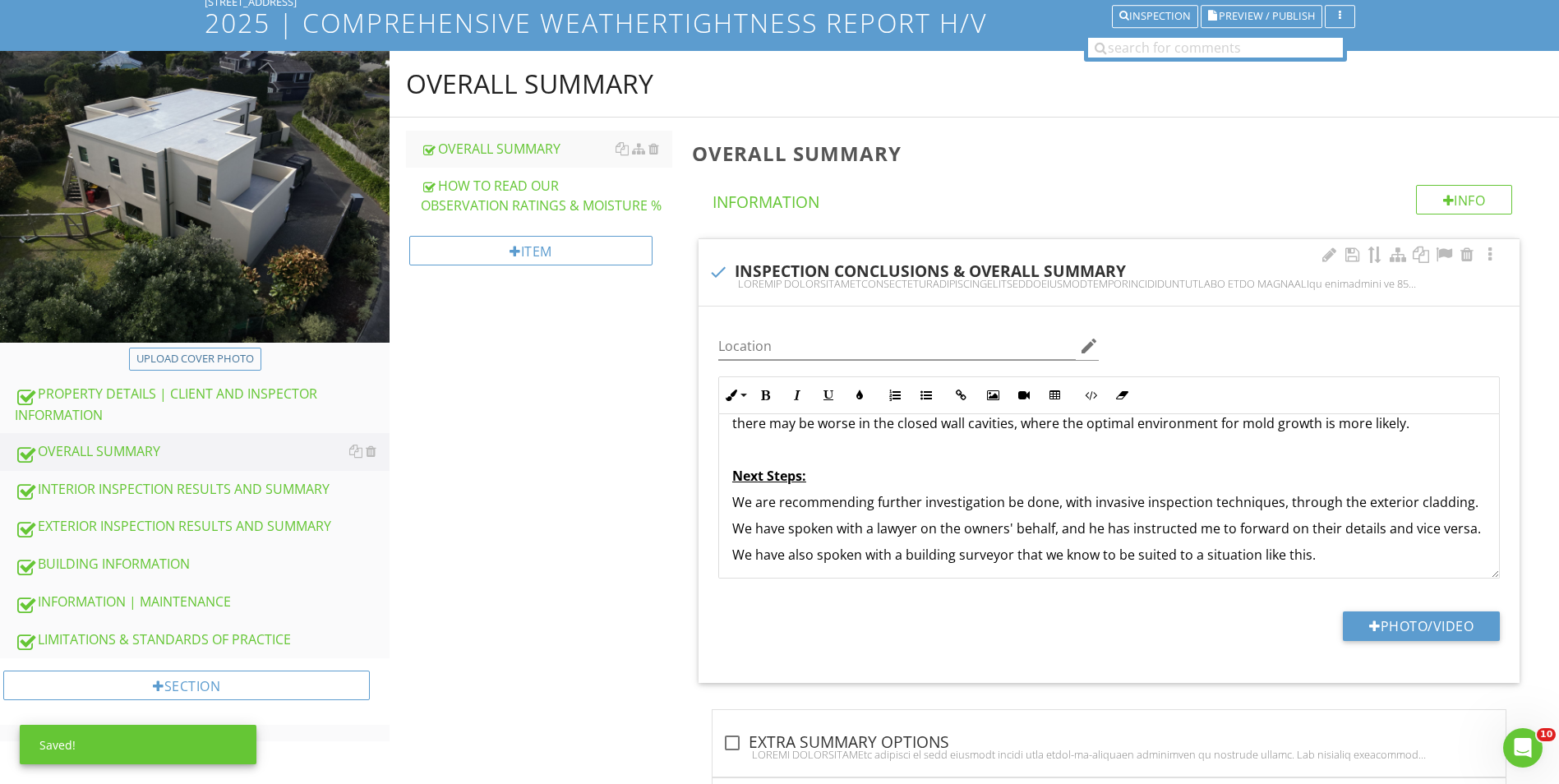
scroll to position [509, 0]
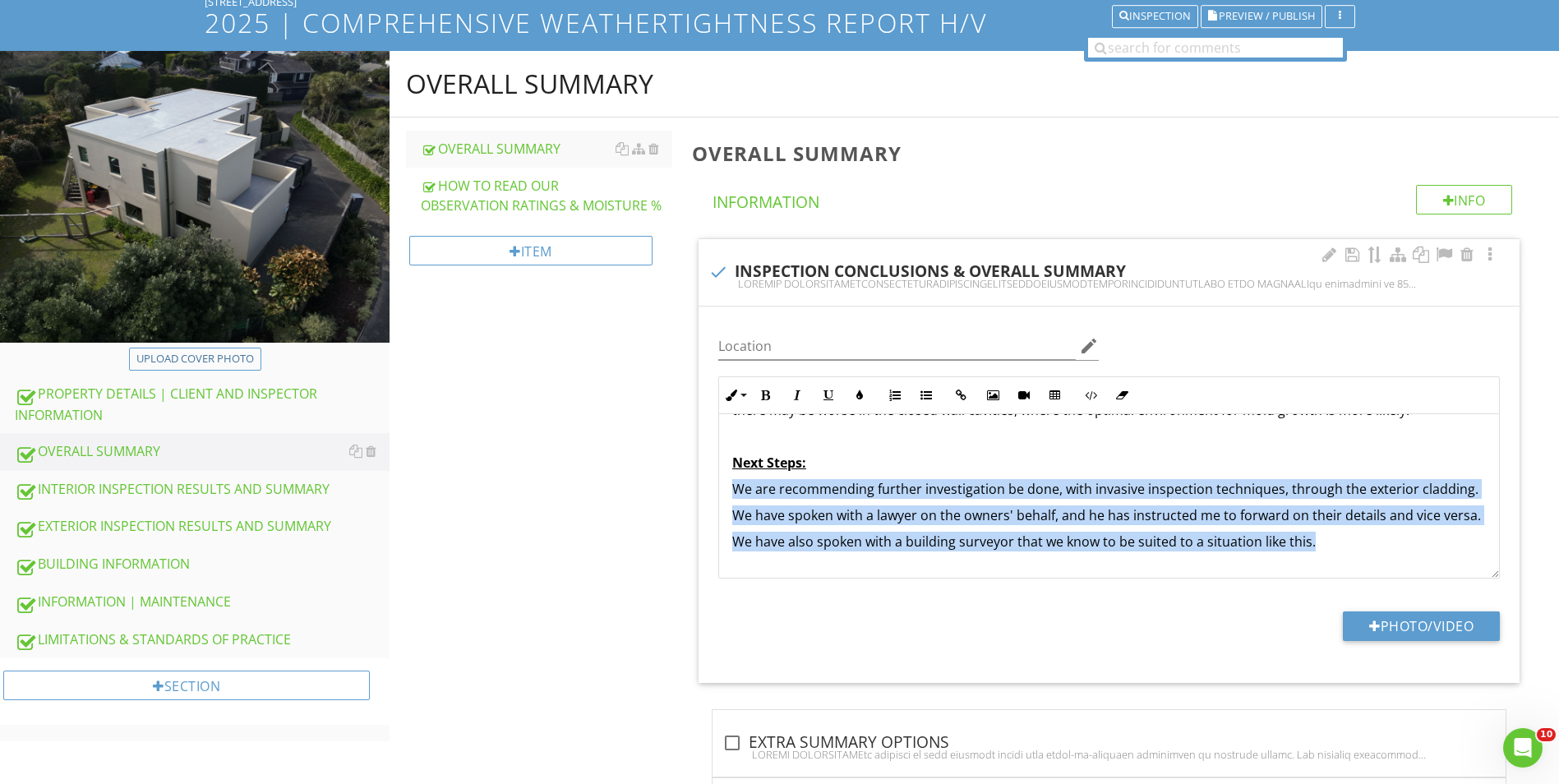
drag, startPoint x: 1317, startPoint y: 535, endPoint x: 730, endPoint y: 491, distance: 588.6
click at [730, 491] on div "OVERALL CONDITION GOOD CONDITION GENERALLY GOOD AVERAGE CONDITION POOR CONDITIO…" at bounding box center [1109, 380] width 780 height 950
click at [928, 390] on icon "button" at bounding box center [926, 395] width 12 height 12
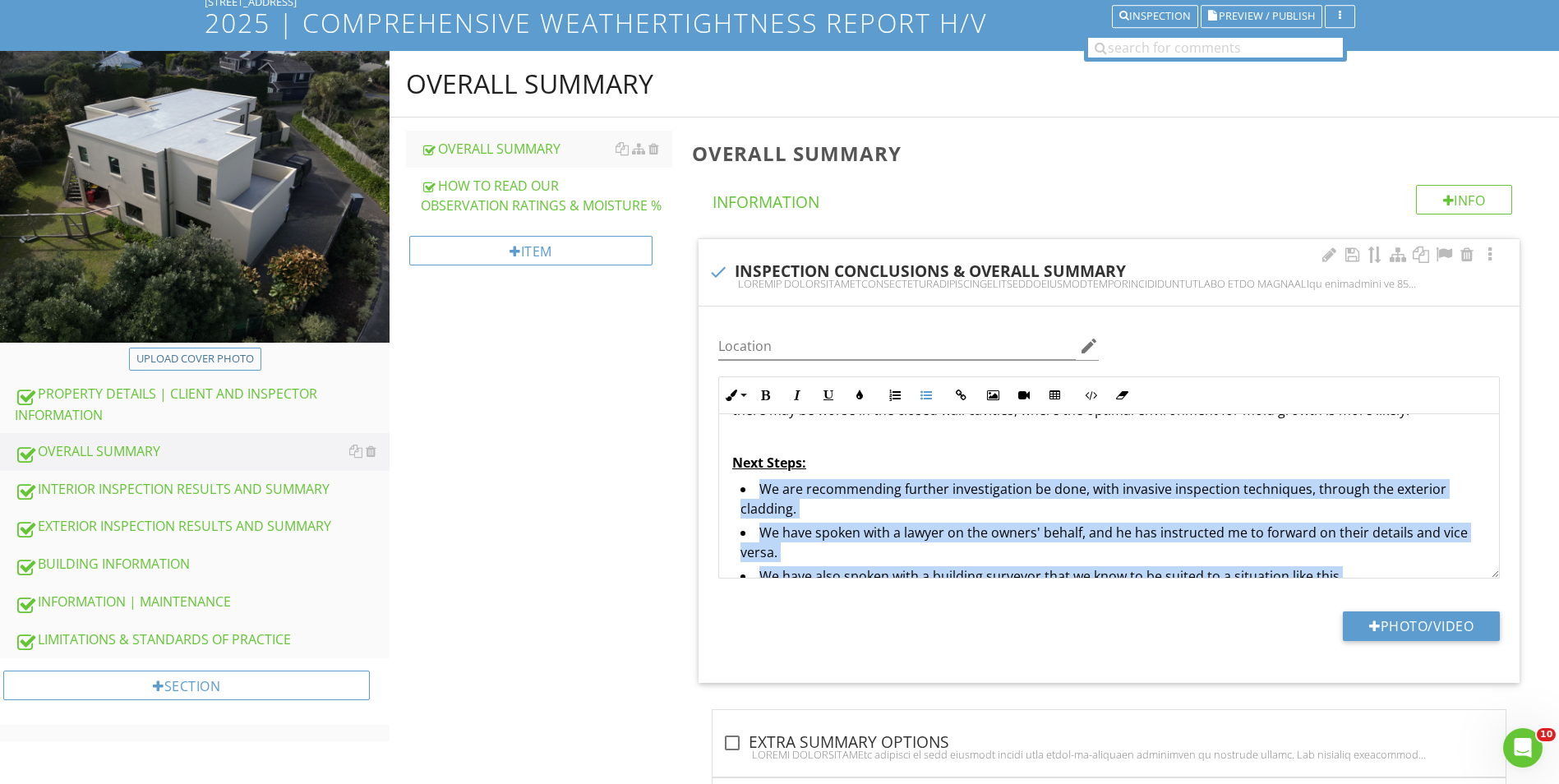
click at [932, 528] on li "We have spoken with a lawyer on the owners' behalf, and he has instructed me to…" at bounding box center [1114, 544] width 746 height 43
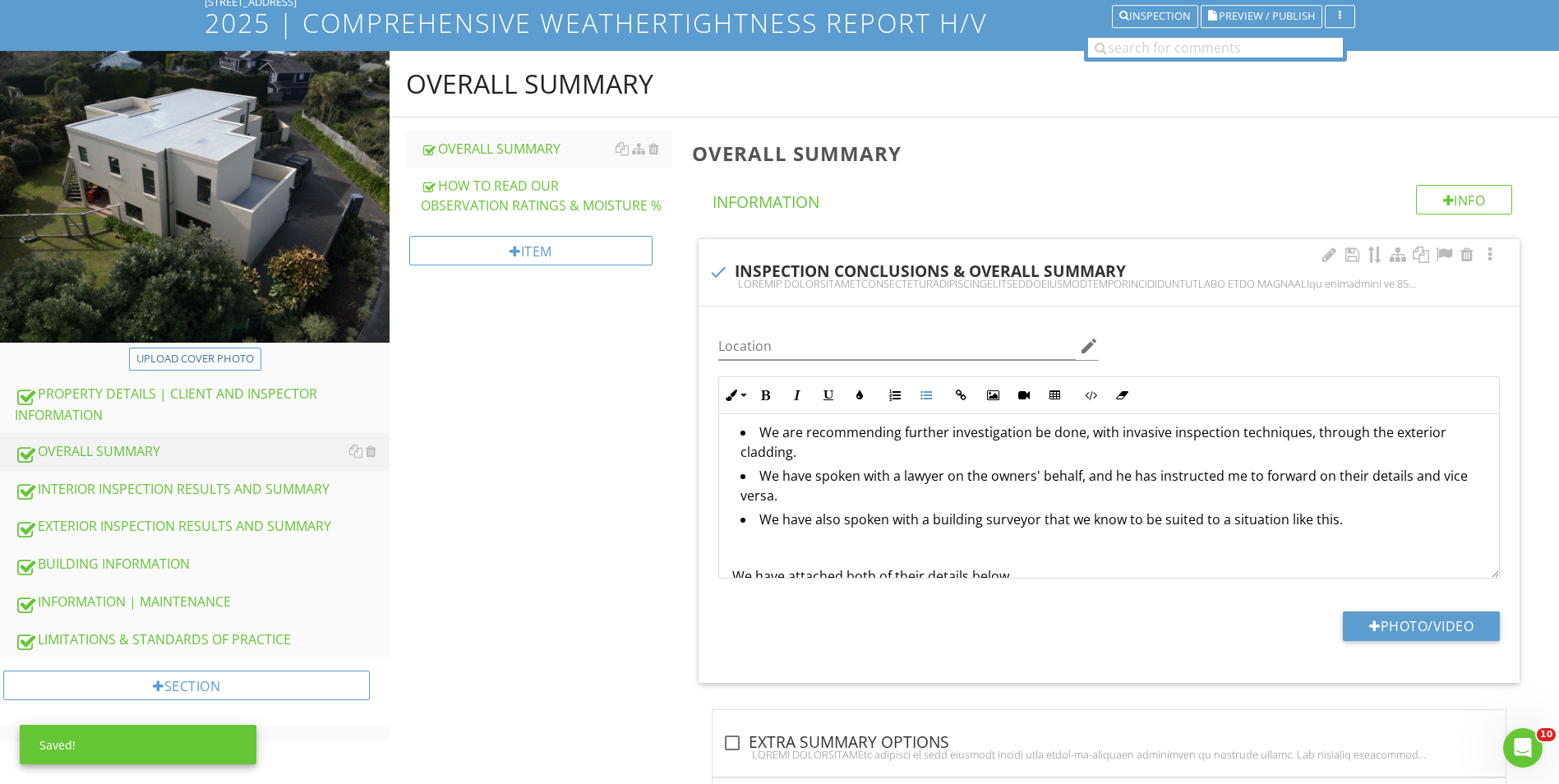
scroll to position [591, 0]
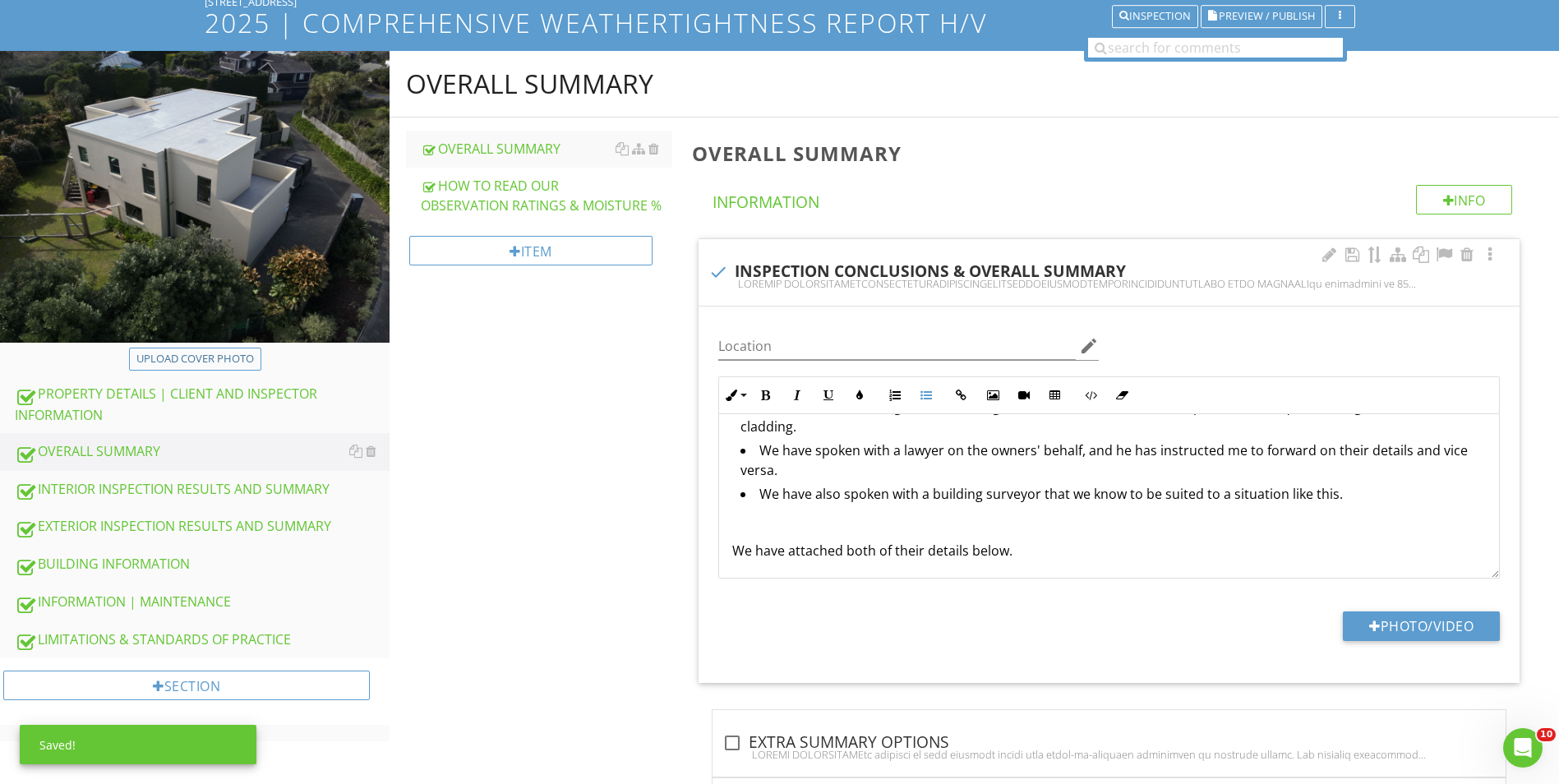
click at [893, 528] on p at bounding box center [1110, 524] width 754 height 20
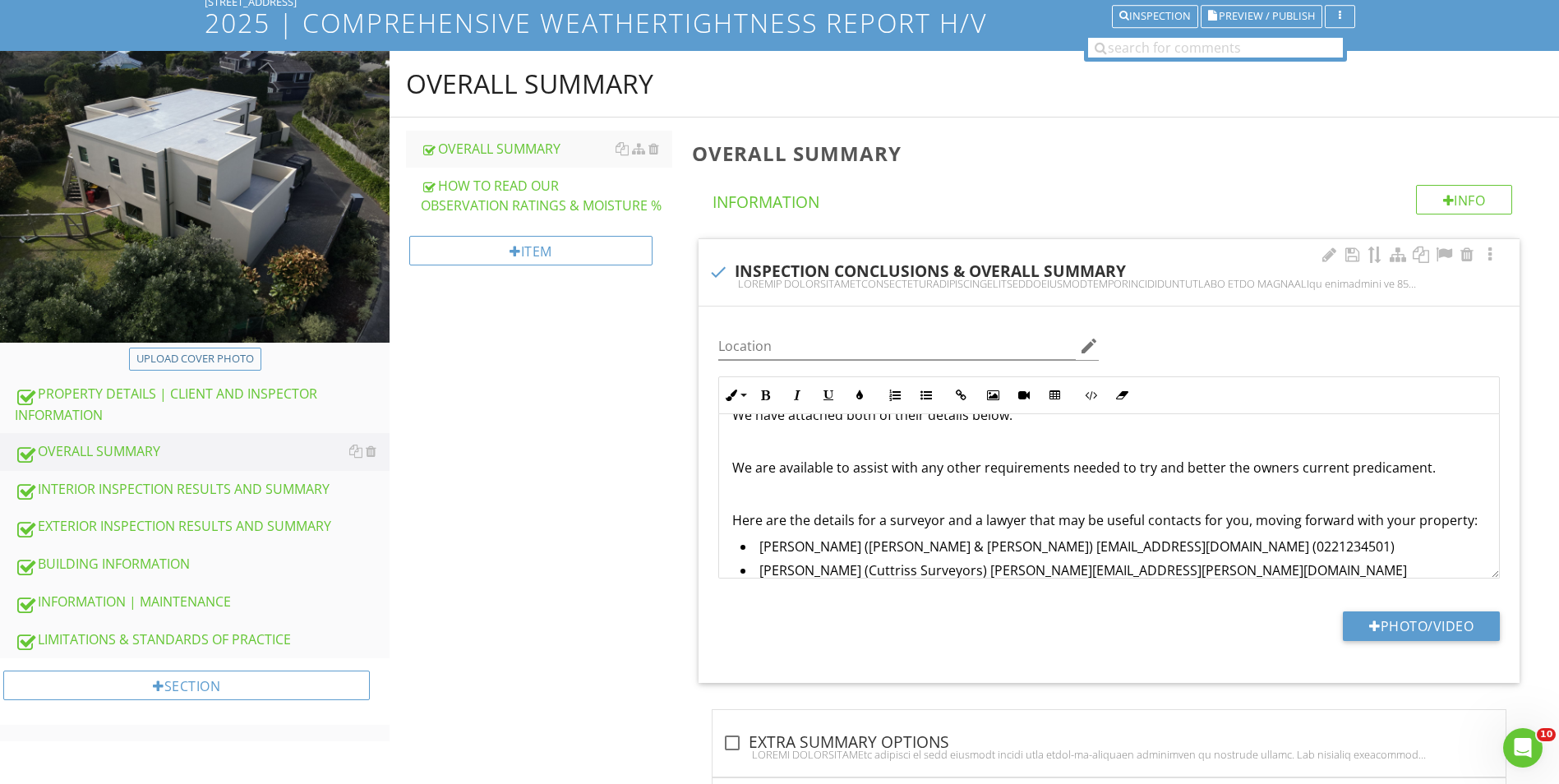
scroll to position [755, 0]
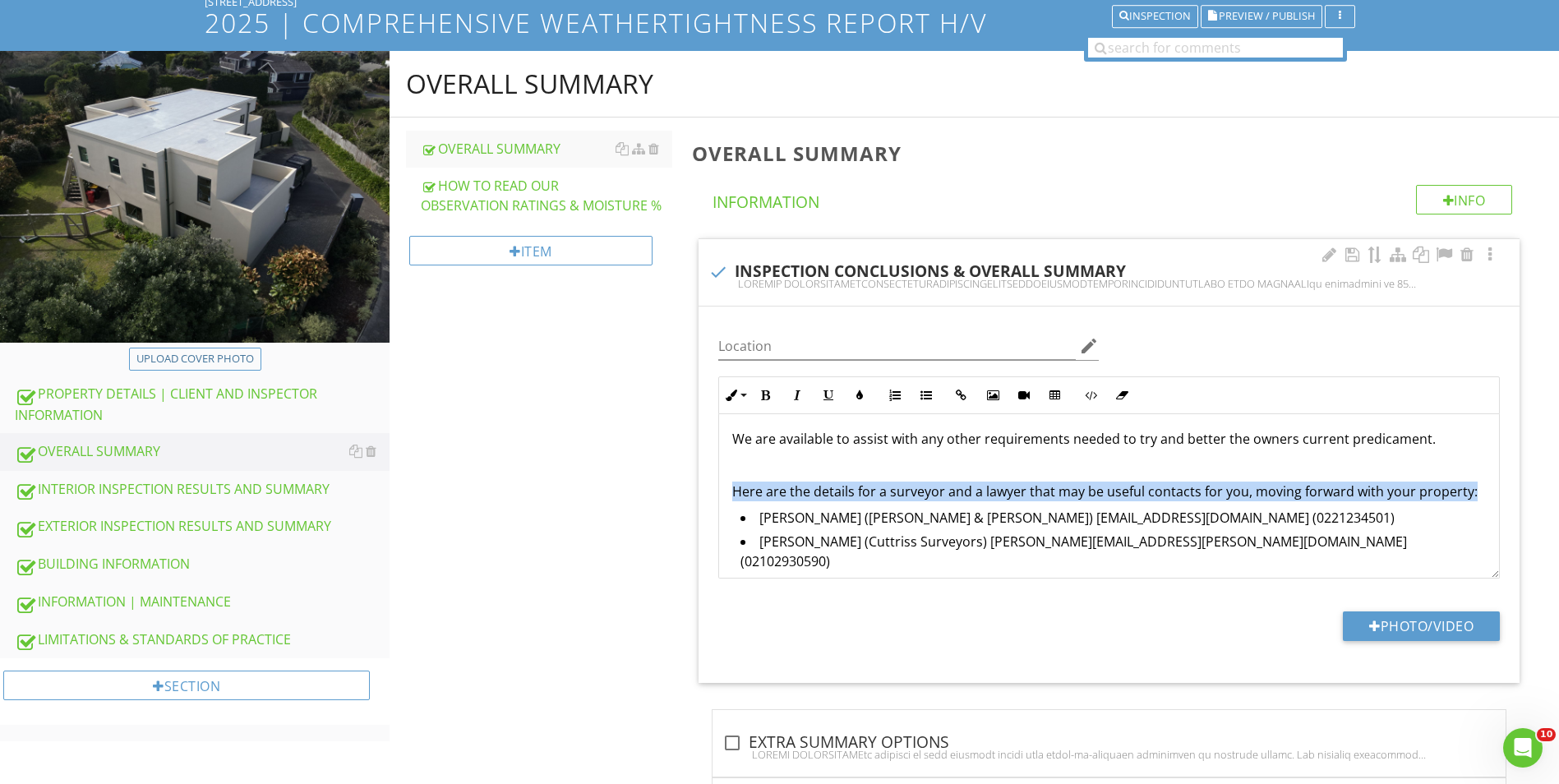
drag, startPoint x: 1469, startPoint y: 489, endPoint x: 721, endPoint y: 486, distance: 748.0
click at [721, 486] on div "OVERALL CONDITION GOOD CONDITION GENERALLY GOOD AVERAGE CONDITION POOR CONDITIO…" at bounding box center [1109, 153] width 780 height 989
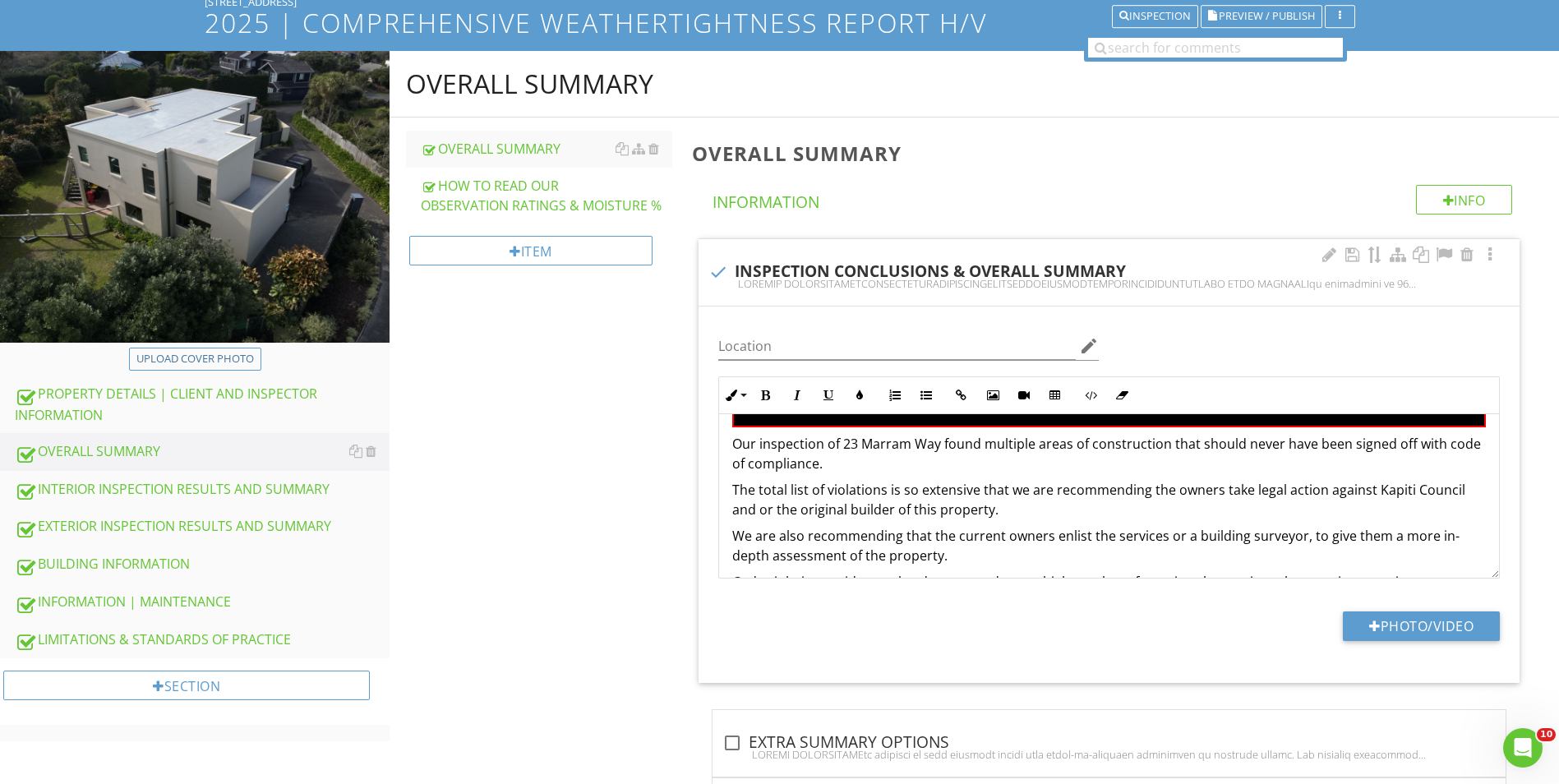
scroll to position [307, 0]
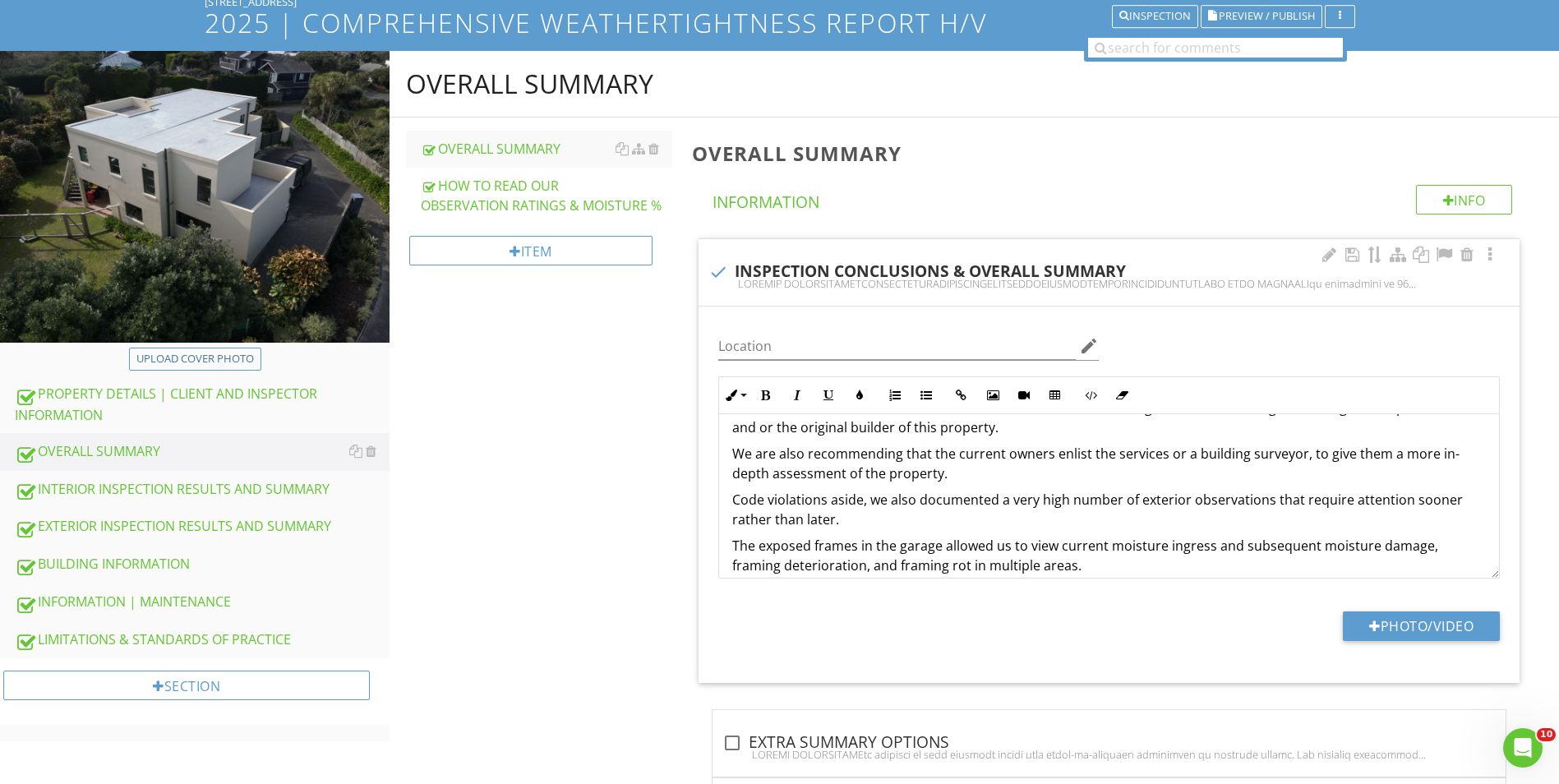
click at [932, 514] on p "Code violations aside, we also documented a very high number of exterior observ…" at bounding box center [1110, 509] width 754 height 39
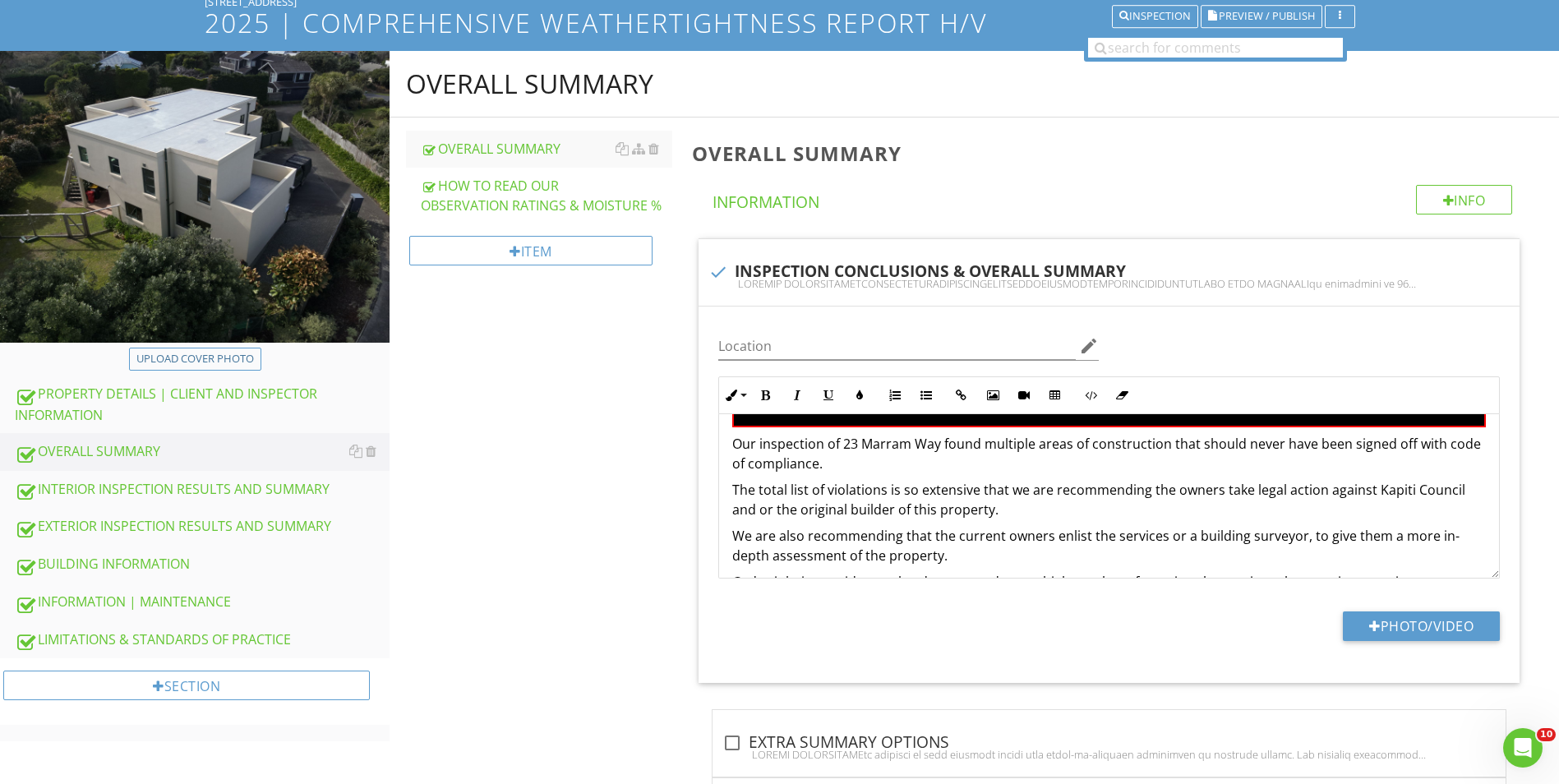
click at [519, 516] on div "OVERALL SUMMARY OVERALL SUMMARY HOW TO READ OUR OBSERVATION RATINGS & MOISTURE …" at bounding box center [974, 745] width 1169 height 1388
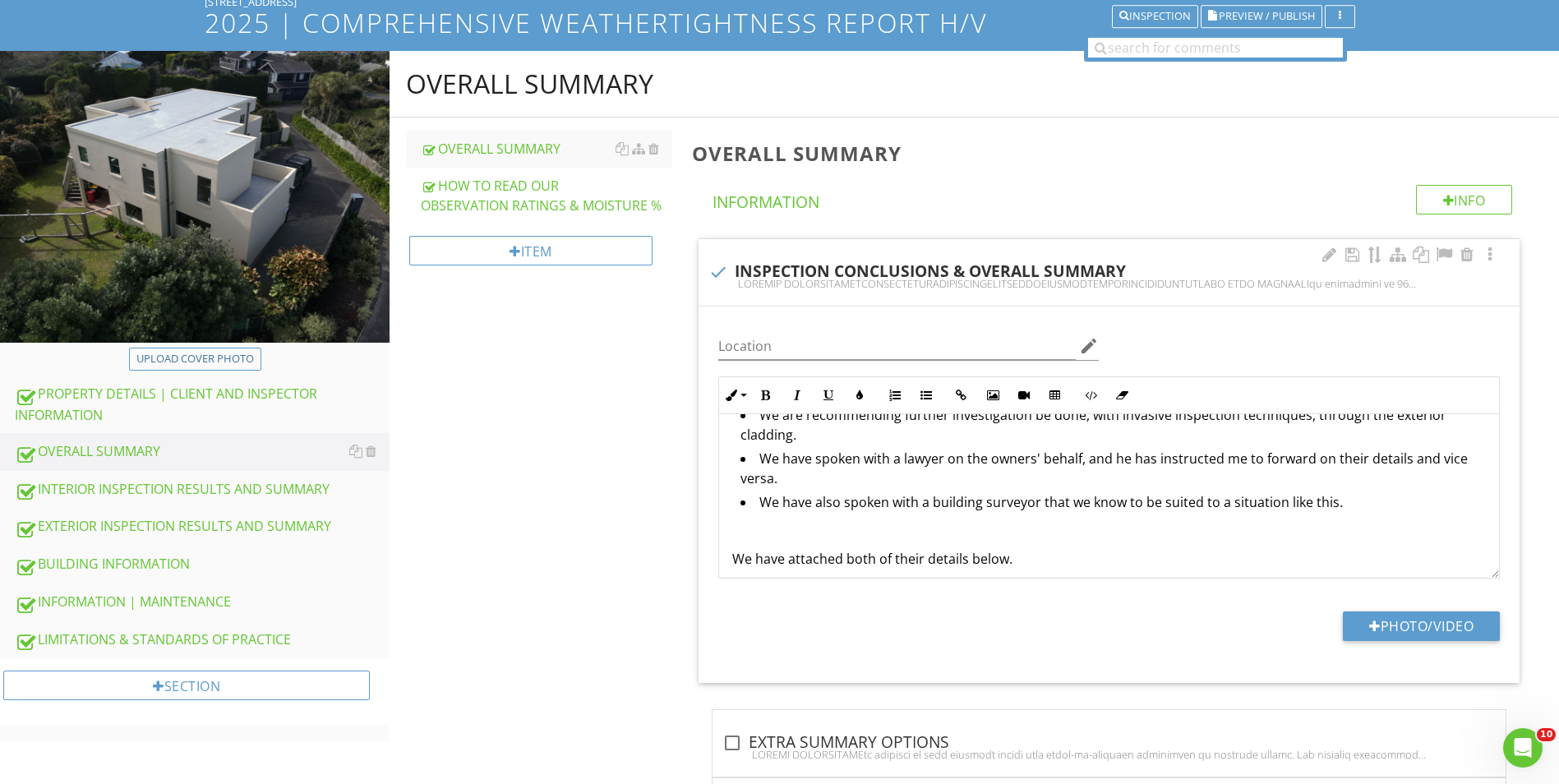
scroll to position [554, 0]
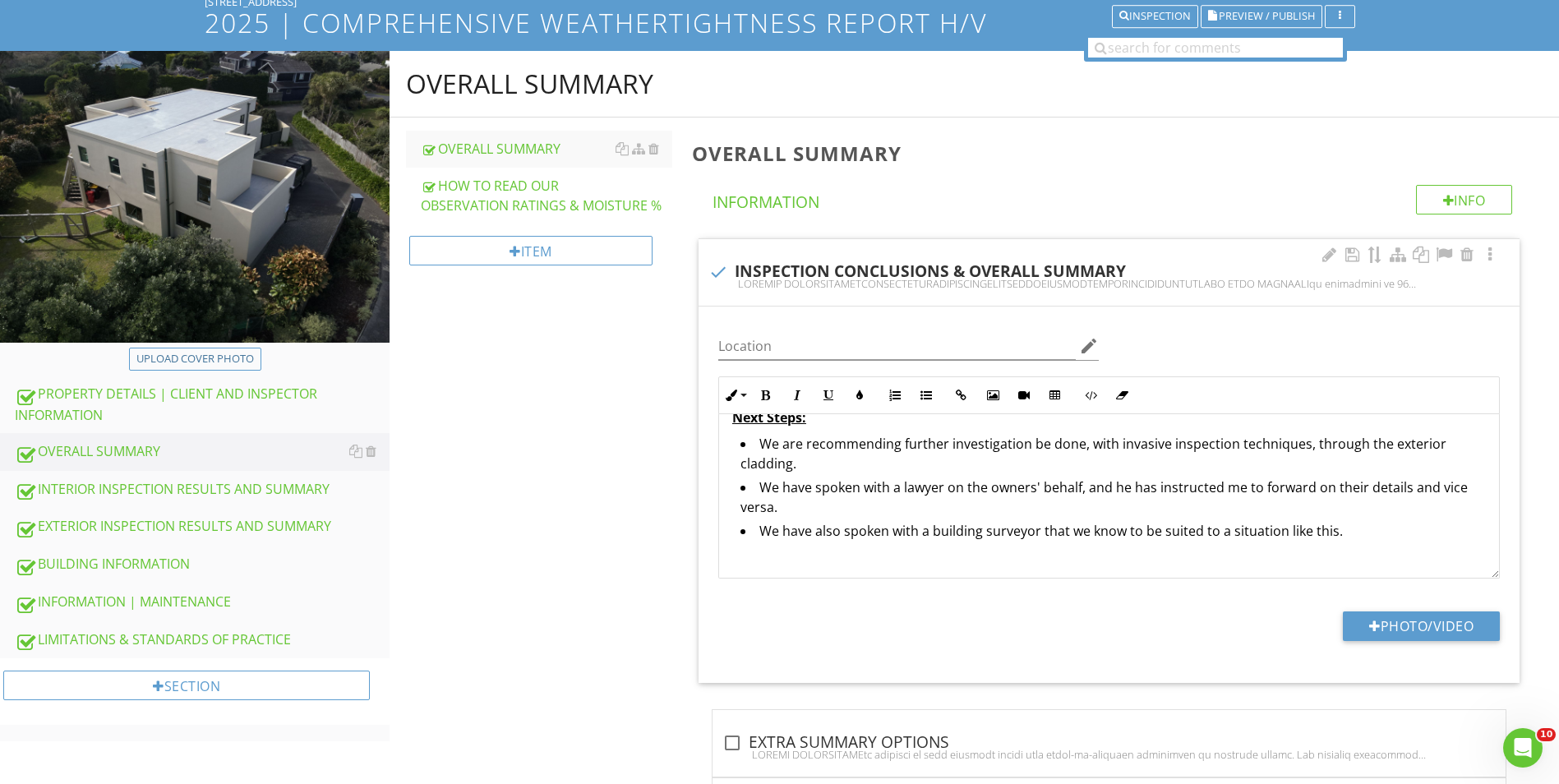
click at [821, 531] on li "We have also spoken with a building surveyor that we know to be suited to a sit…" at bounding box center [1114, 533] width 746 height 24
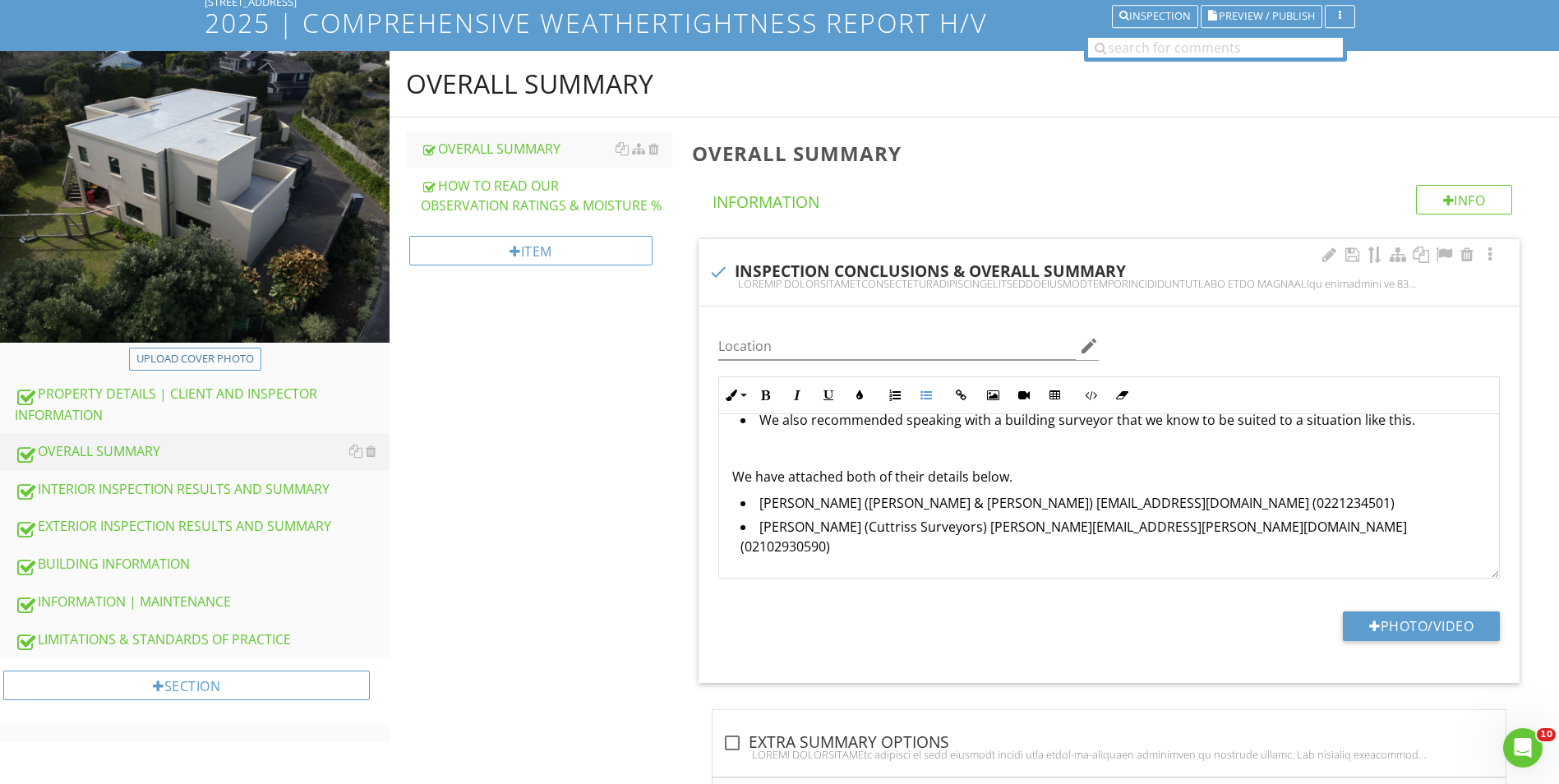
scroll to position [636, 0]
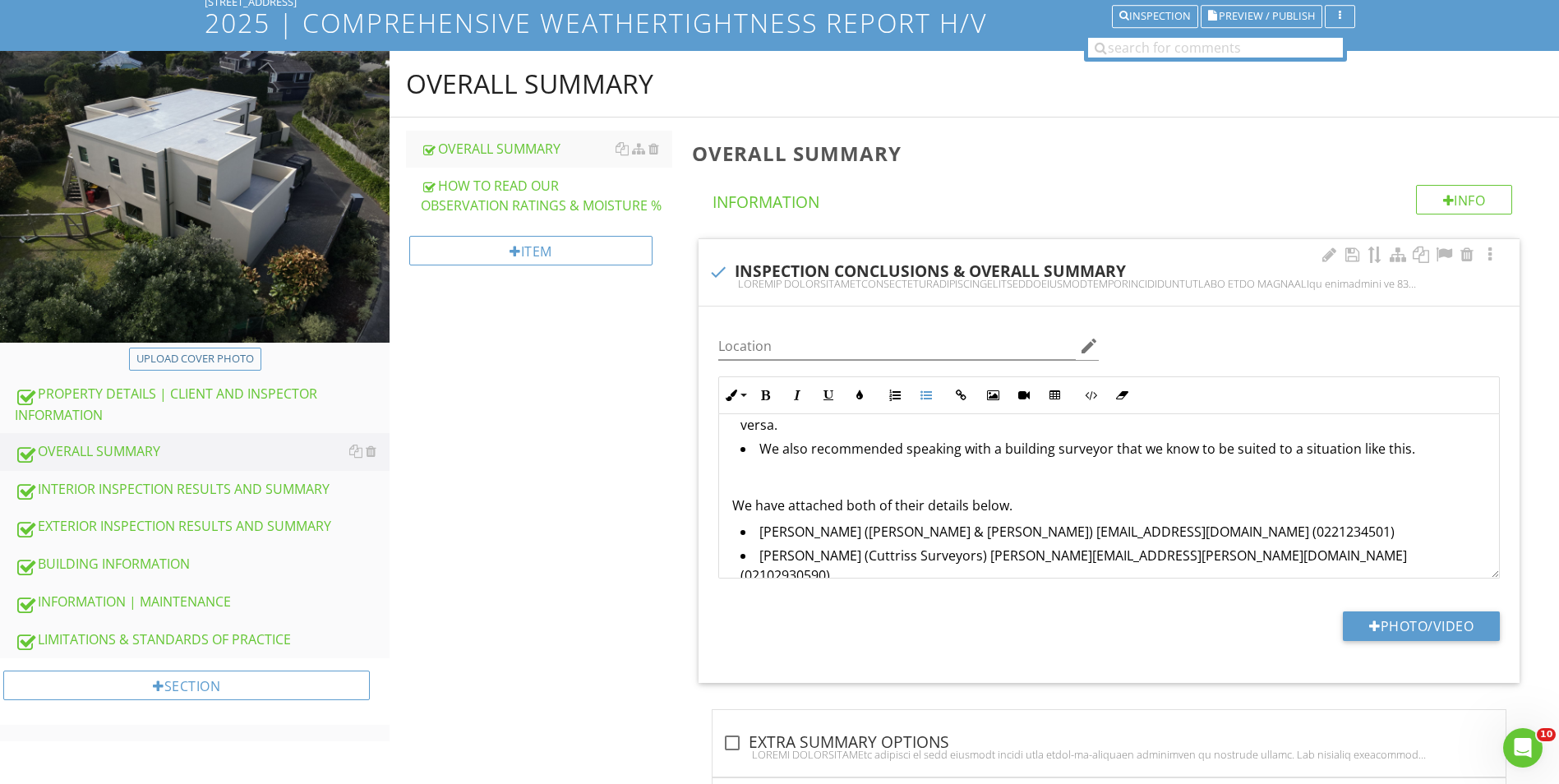
click at [819, 503] on p "We have attached both of their details below." at bounding box center [1110, 505] width 754 height 20
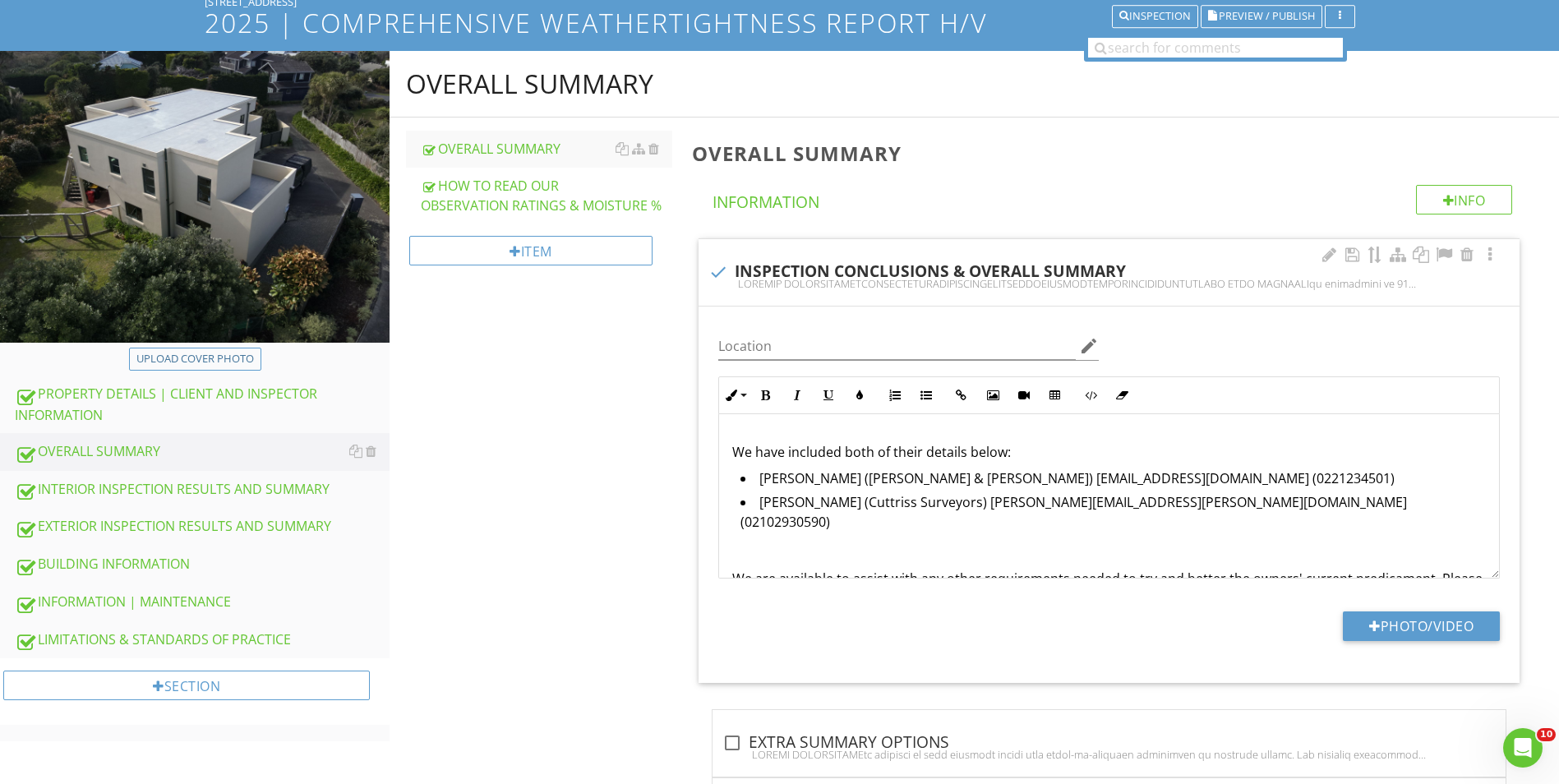
scroll to position [718, 0]
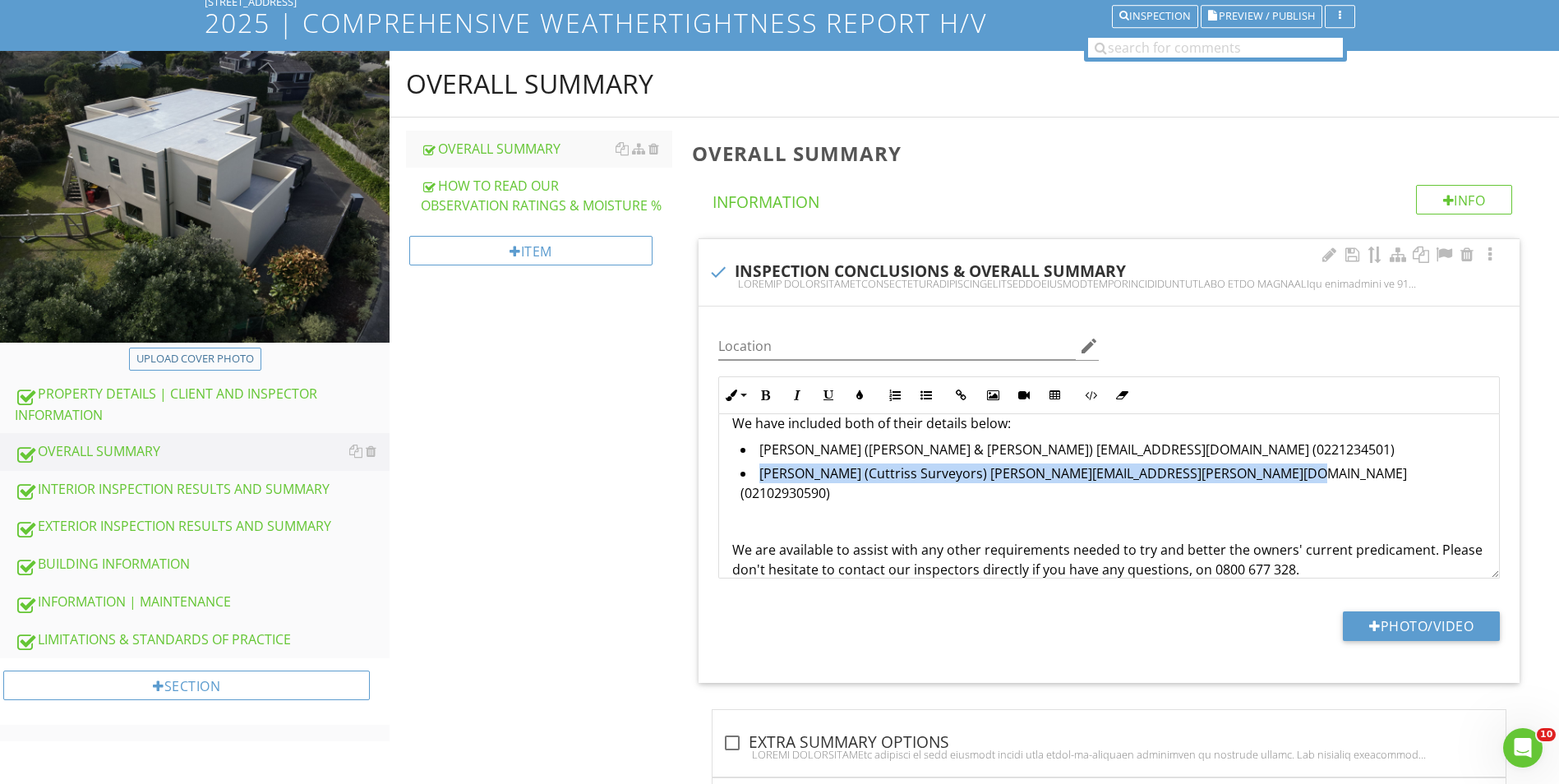
drag, startPoint x: 1269, startPoint y: 479, endPoint x: 755, endPoint y: 474, distance: 514.0
click at [755, 474] on li "John Mcfarlane (Cuttriss Surveyors) john.mcfarlane@cuttriss.co.nz (02102930590)" at bounding box center [1114, 485] width 746 height 43
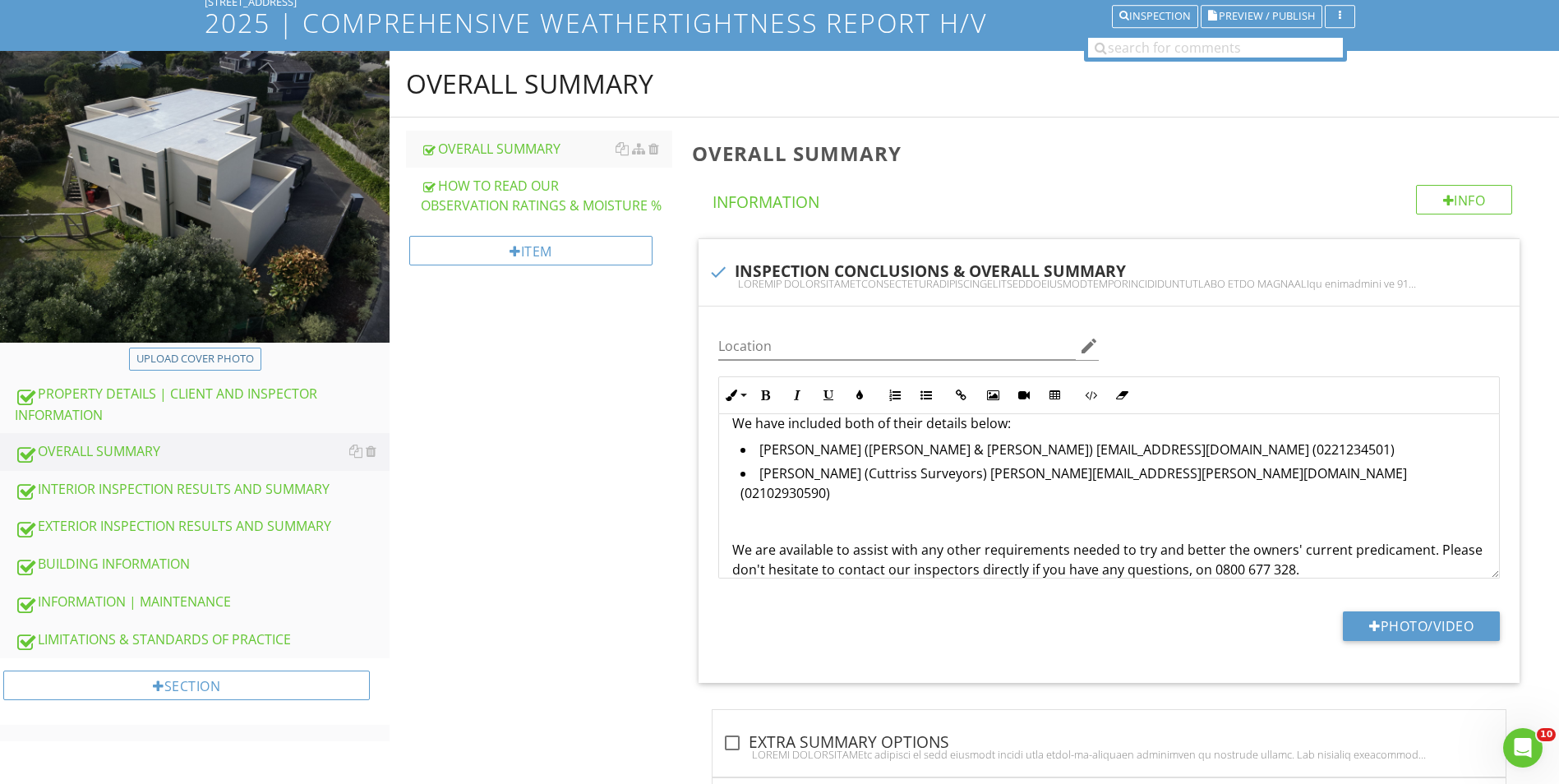
click at [686, 494] on div "OVERALL SUMMARY Info Information check INSPECTION CONCLUSIONS & OVERALL SUMMARY…" at bounding box center [1121, 757] width 877 height 1280
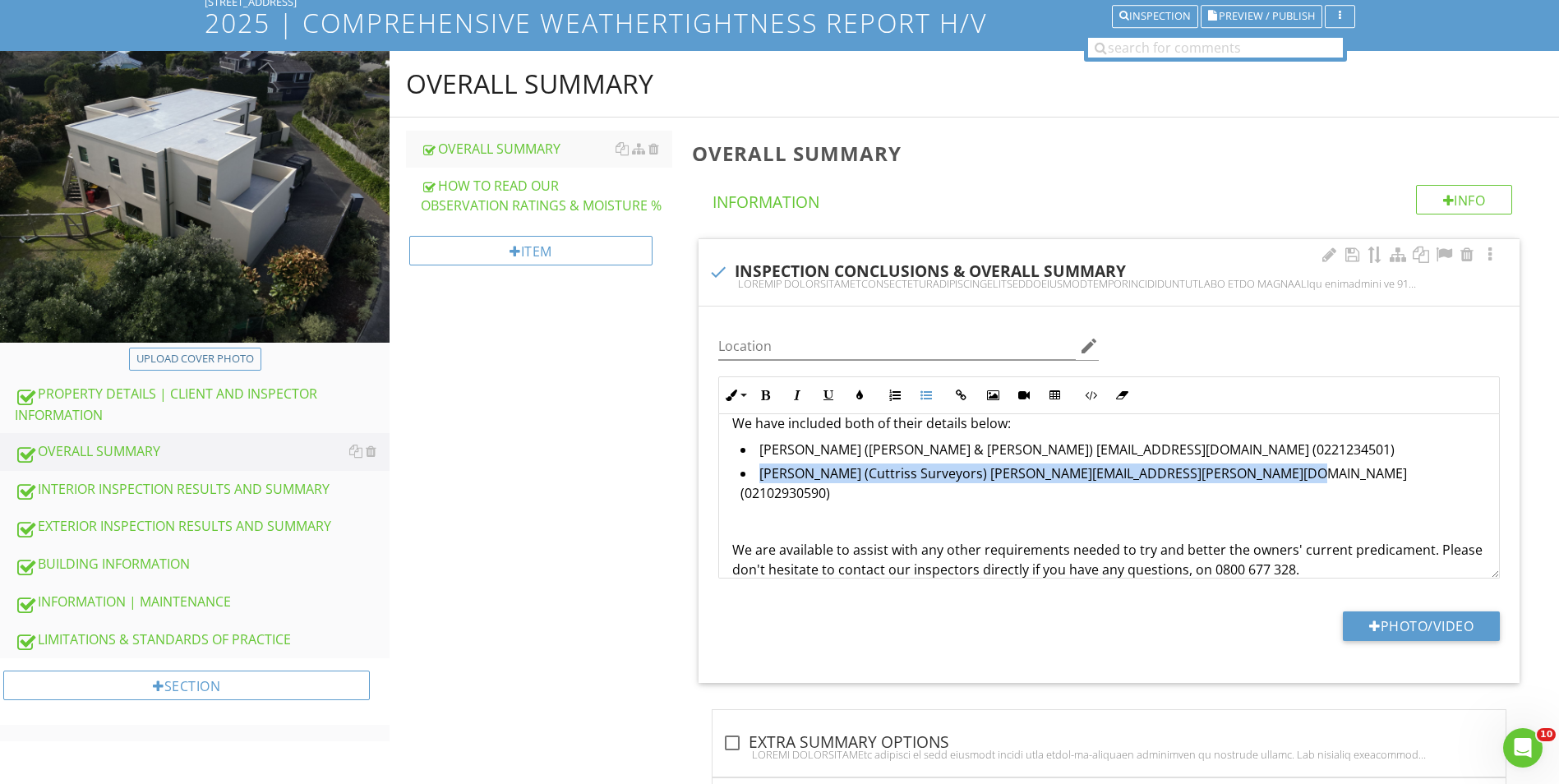
drag, startPoint x: 1273, startPoint y: 472, endPoint x: 757, endPoint y: 477, distance: 516.0
click at [757, 477] on li "John Mcfarlane (Cuttriss Surveyors) john.mcfarlane@cuttriss.co.nz (02102930590)" at bounding box center [1114, 485] width 746 height 43
click at [856, 472] on li "John Mcfarlane (Cuttriss Surveyors) john.mcfarlane@cuttriss.co.nz (02102930590)" at bounding box center [1114, 485] width 746 height 43
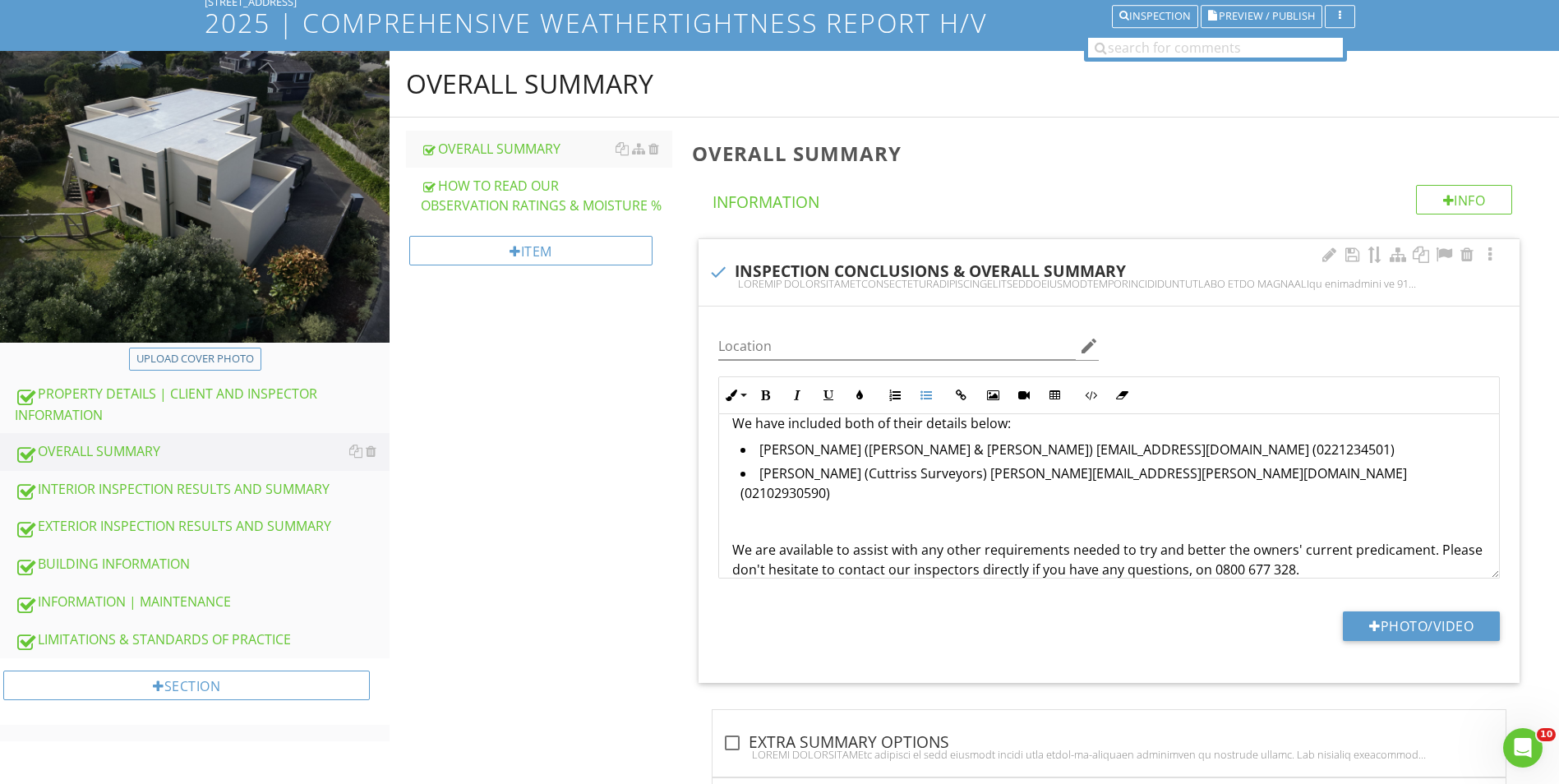
click at [884, 472] on li "John Mcfarlane (Cuttriss Surveyors) john.mcfarlane@cuttriss.co.nz (02102930590)" at bounding box center [1114, 485] width 746 height 43
click at [1290, 469] on li "John Mcfarlane (Cuttriss Surveyors) john.mcfarlane@cuttriss.co.nz (02102930590)" at bounding box center [1114, 485] width 746 height 43
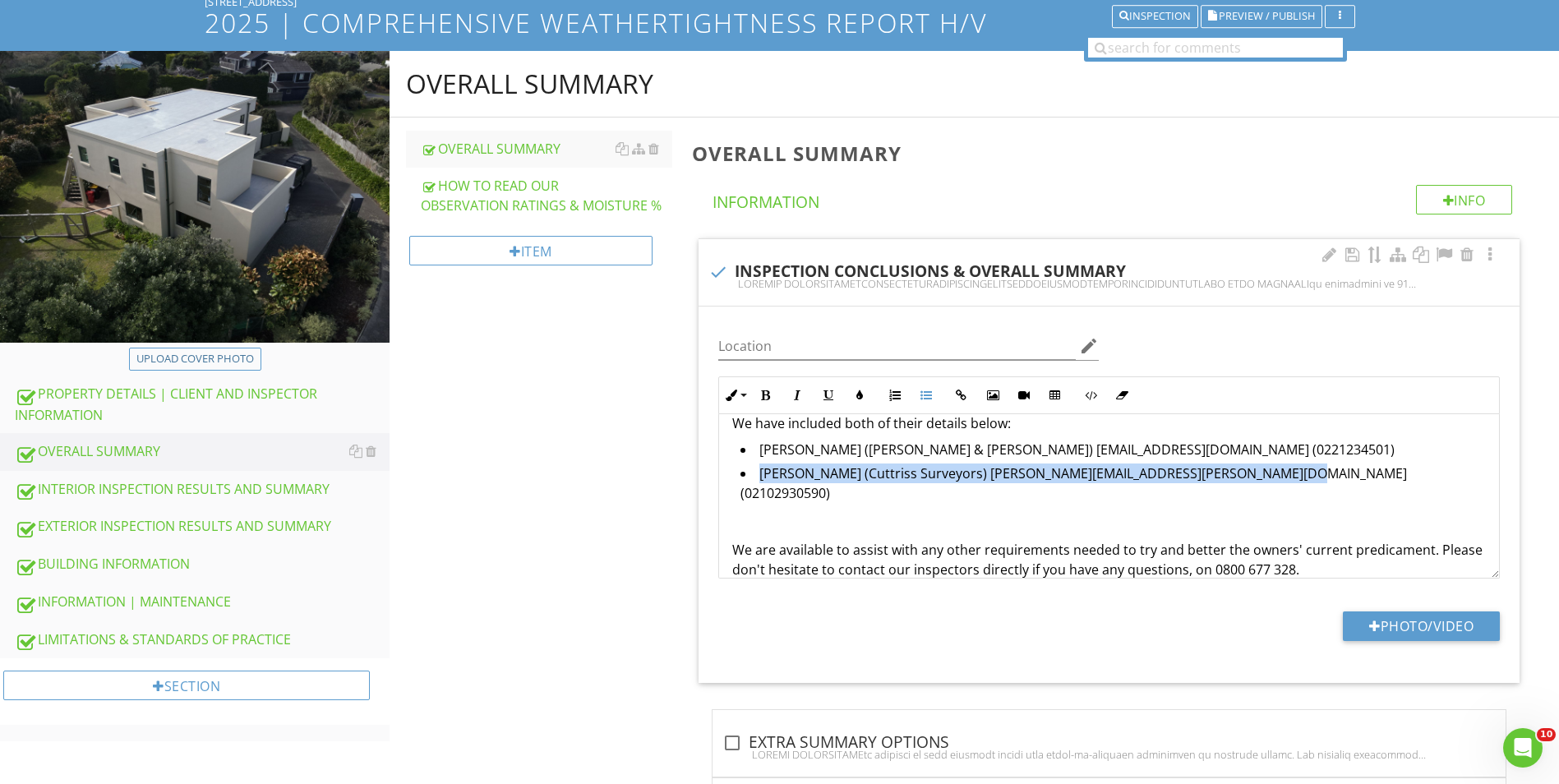
drag, startPoint x: 1282, startPoint y: 472, endPoint x: 758, endPoint y: 474, distance: 524.0
click at [758, 474] on li "John Mcfarlane (Cuttriss Surveyors) john.mcfarlane@cuttriss.co.nz (02102930590)" at bounding box center [1114, 485] width 746 height 43
click at [1280, 474] on li "John Mcfarlane (Cuttriss Surveyors) john.mcfarlane@cuttriss.co.nz (02102930590)" at bounding box center [1114, 485] width 746 height 43
drag, startPoint x: 1280, startPoint y: 474, endPoint x: 745, endPoint y: 480, distance: 535.0
click at [745, 480] on li "John Mcfarlane (Cuttriss Surveyors) john.mcfarlane@cuttriss.co.nz (02102930590)" at bounding box center [1114, 485] width 746 height 43
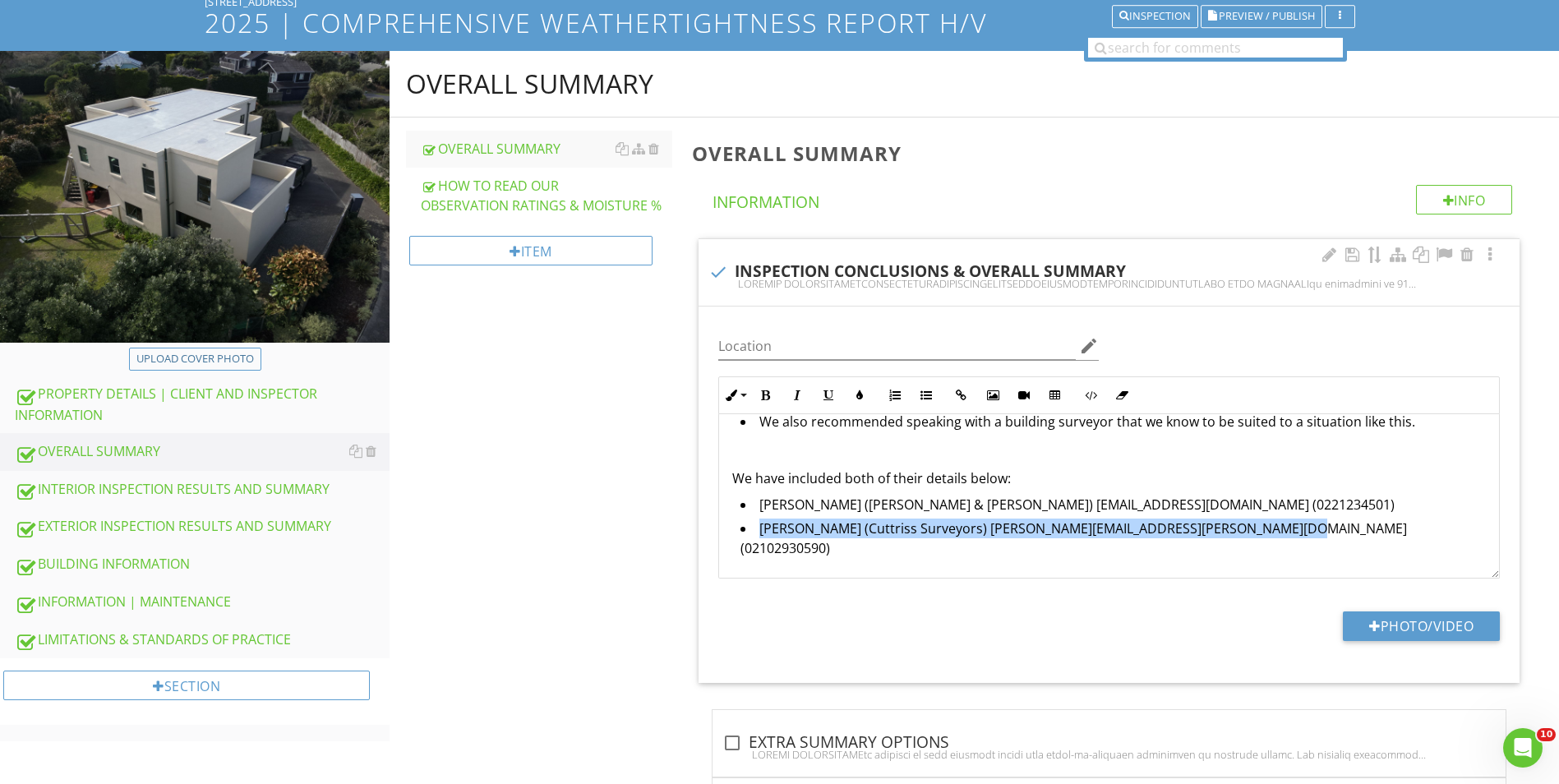
scroll to position [636, 0]
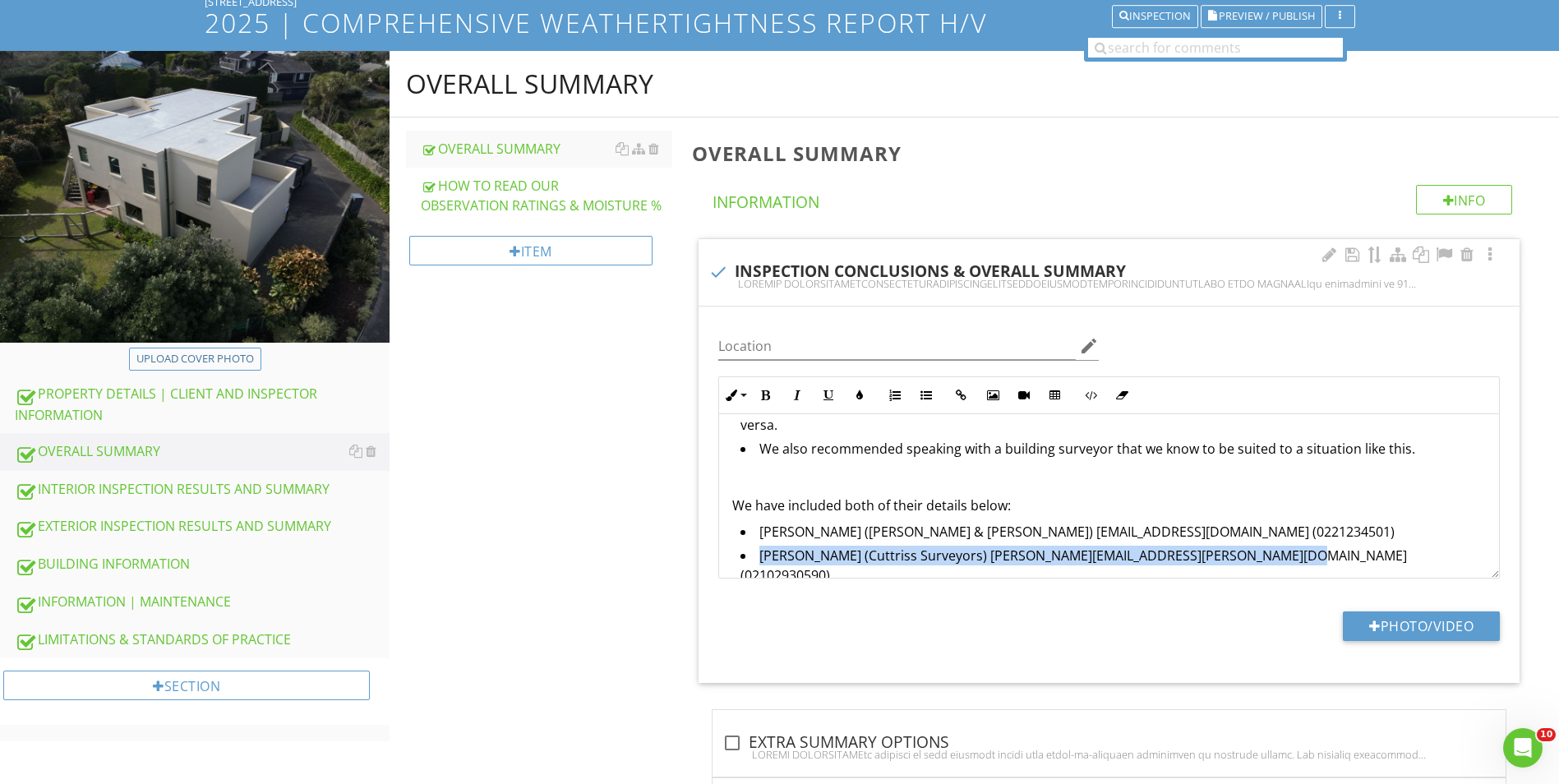
click at [1287, 560] on li "John Mcfarlane (Cuttriss Surveyors) john.mcfarlane@cuttriss.co.nz (02102930590)" at bounding box center [1114, 568] width 746 height 43
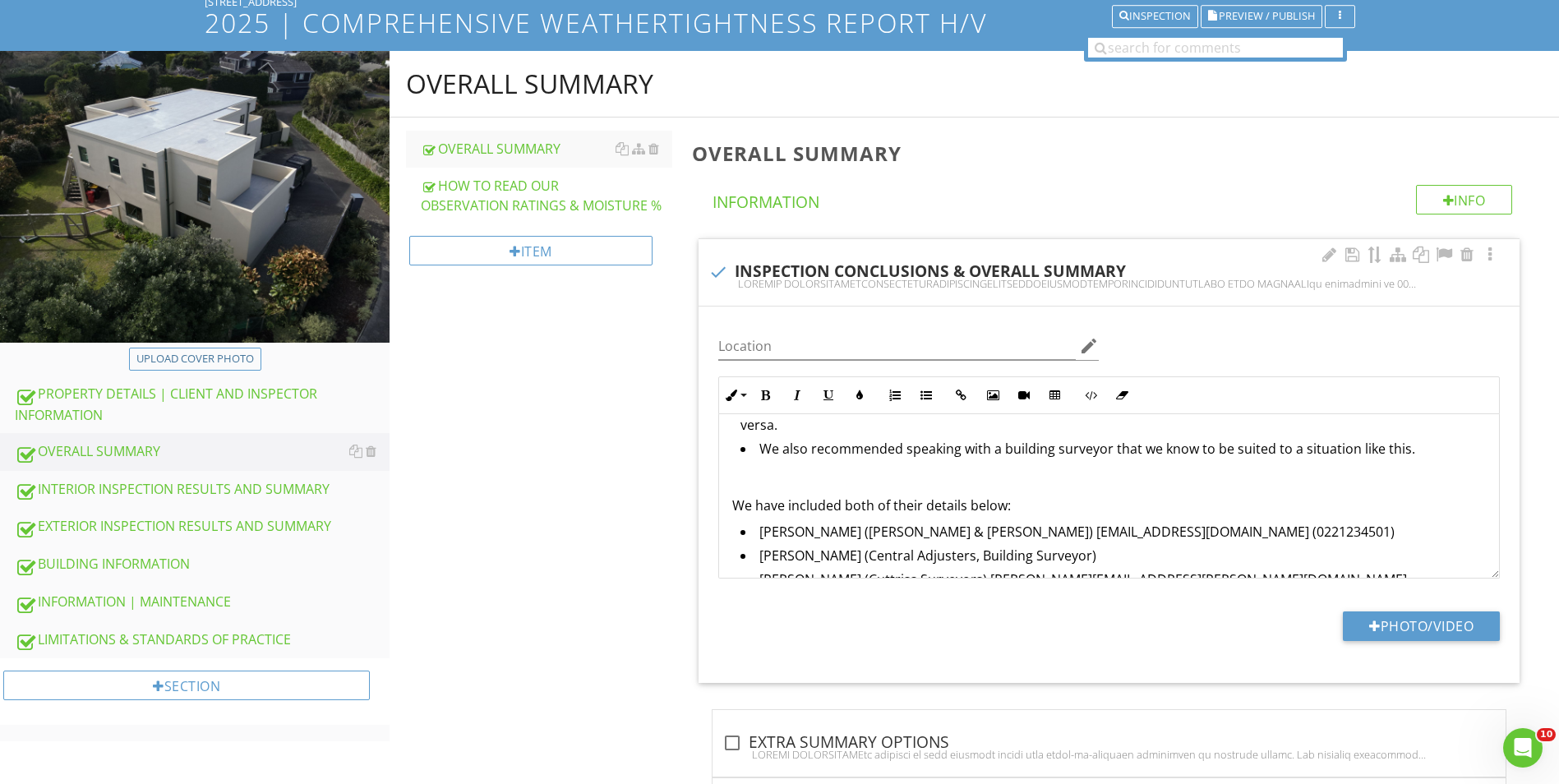
click at [1098, 554] on li "Haydon Miller (Central Adjusters, Building Surveyor)" at bounding box center [1114, 558] width 746 height 24
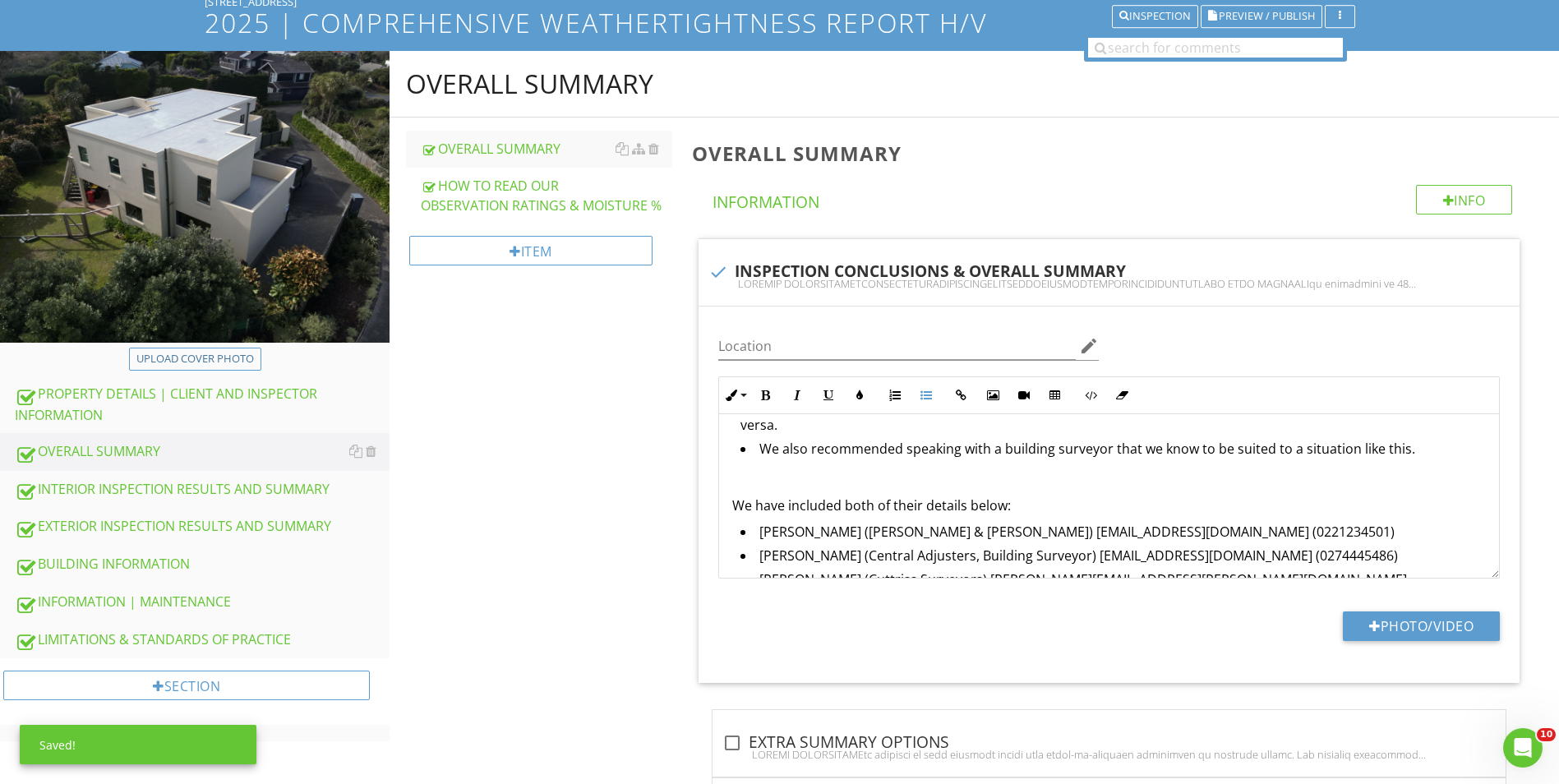
click at [633, 638] on div "OVERALL SUMMARY OVERALL SUMMARY HOW TO READ OUR OBSERVATION RATINGS & MOISTURE …" at bounding box center [974, 745] width 1169 height 1388
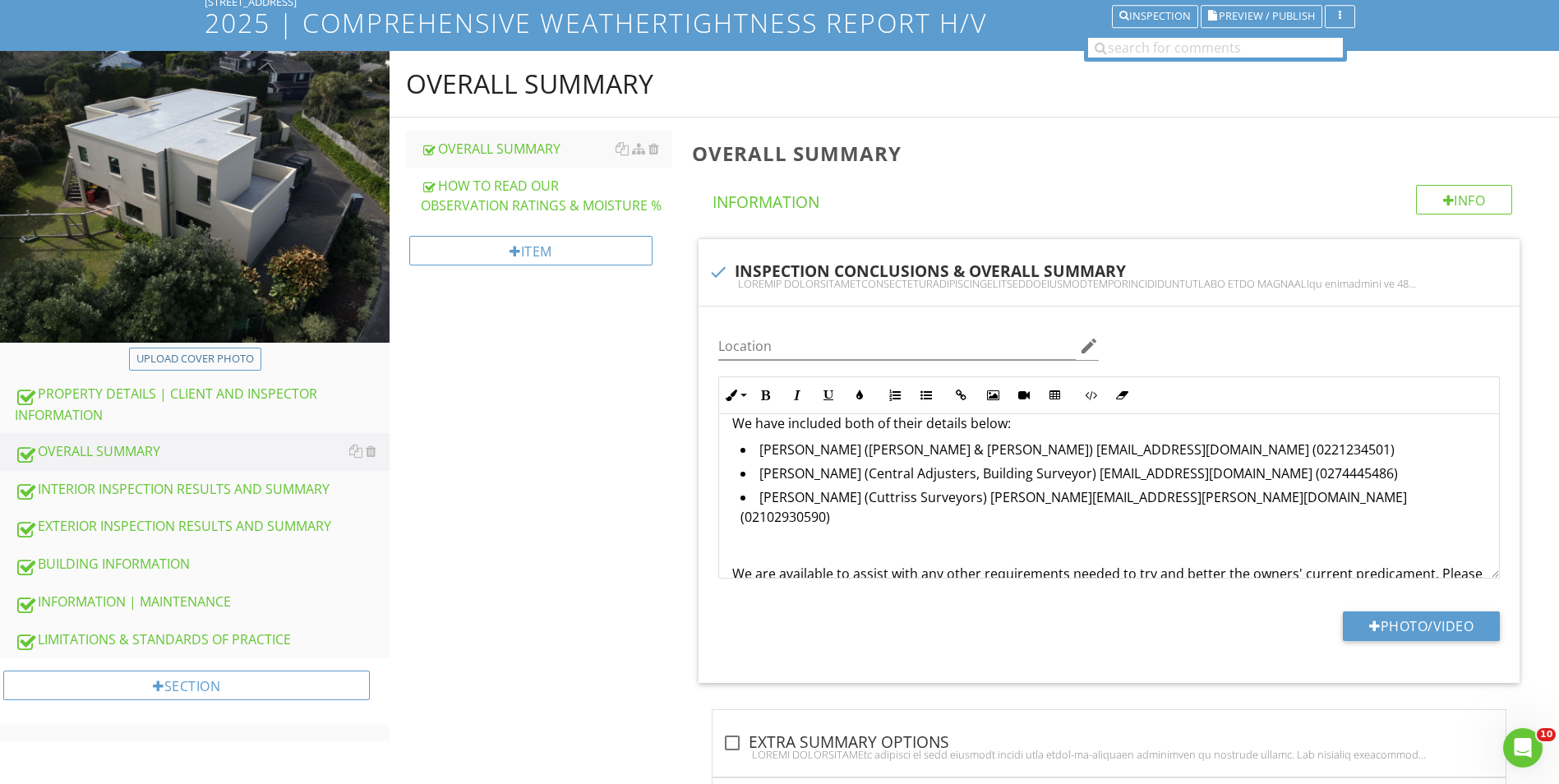
click at [603, 580] on div "OVERALL SUMMARY OVERALL SUMMARY HOW TO READ OUR OBSERVATION RATINGS & MOISTURE …" at bounding box center [974, 745] width 1169 height 1388
click at [612, 534] on div "OVERALL SUMMARY OVERALL SUMMARY HOW TO READ OUR OBSERVATION RATINGS & MOISTURE …" at bounding box center [974, 745] width 1169 height 1388
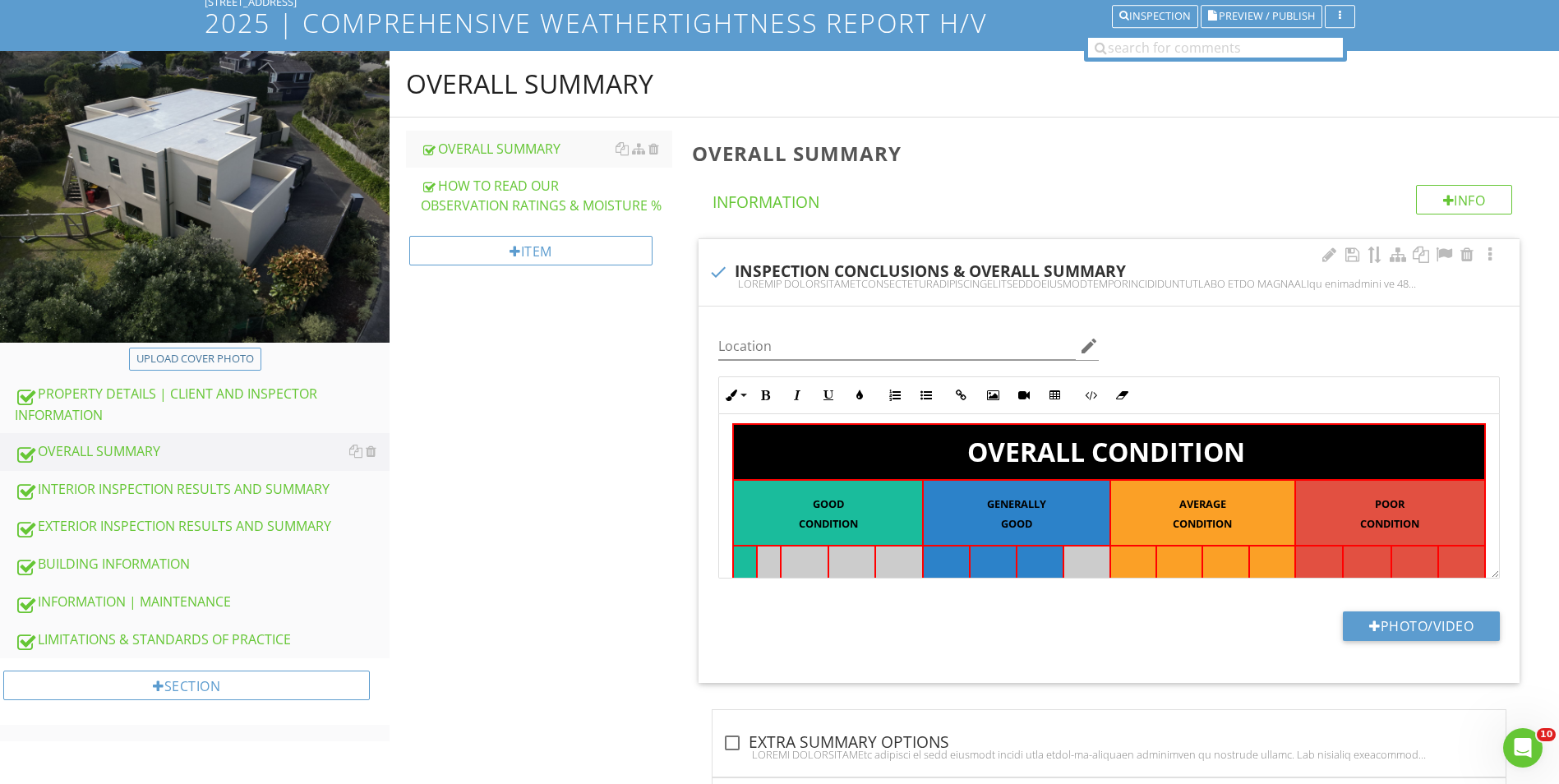
scroll to position [0, 0]
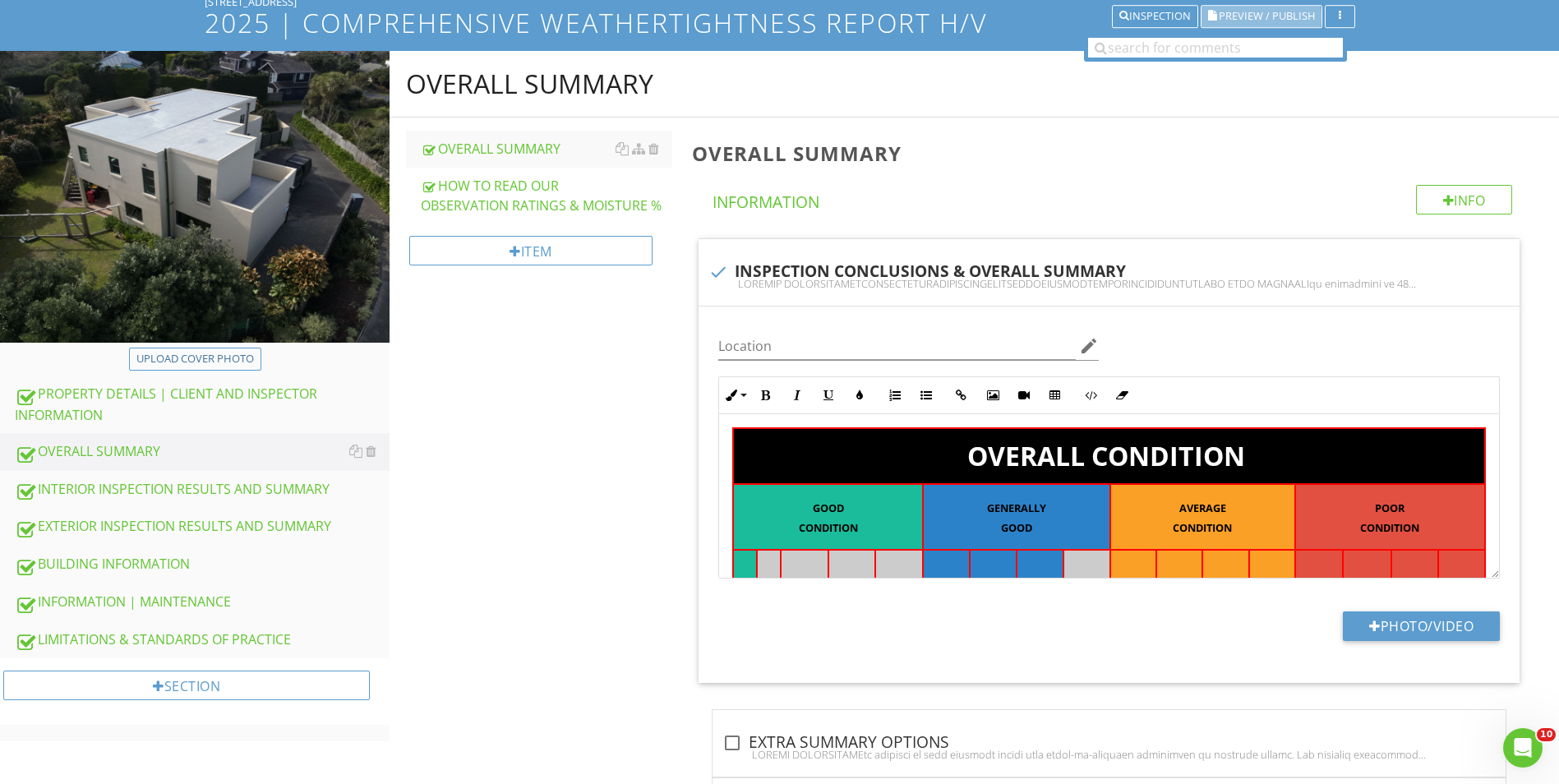
click at [1282, 12] on span "Preview / Publish" at bounding box center [1267, 17] width 97 height 11
